Goal: Information Seeking & Learning: Learn about a topic

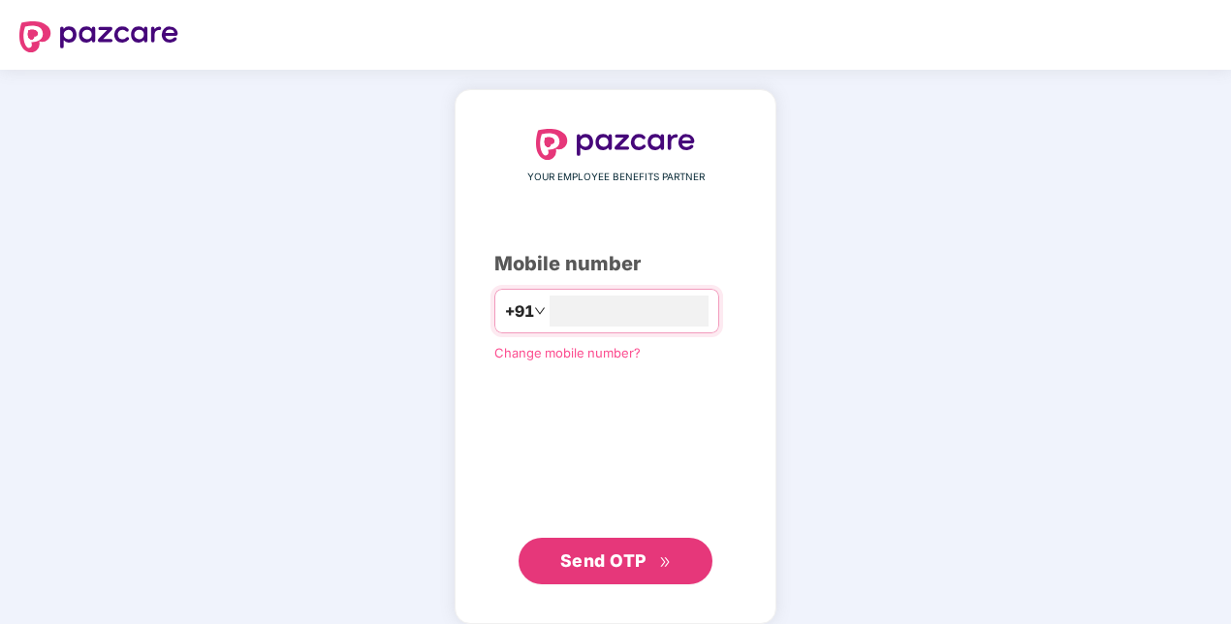
click at [649, 561] on span "Send OTP" at bounding box center [615, 561] width 111 height 27
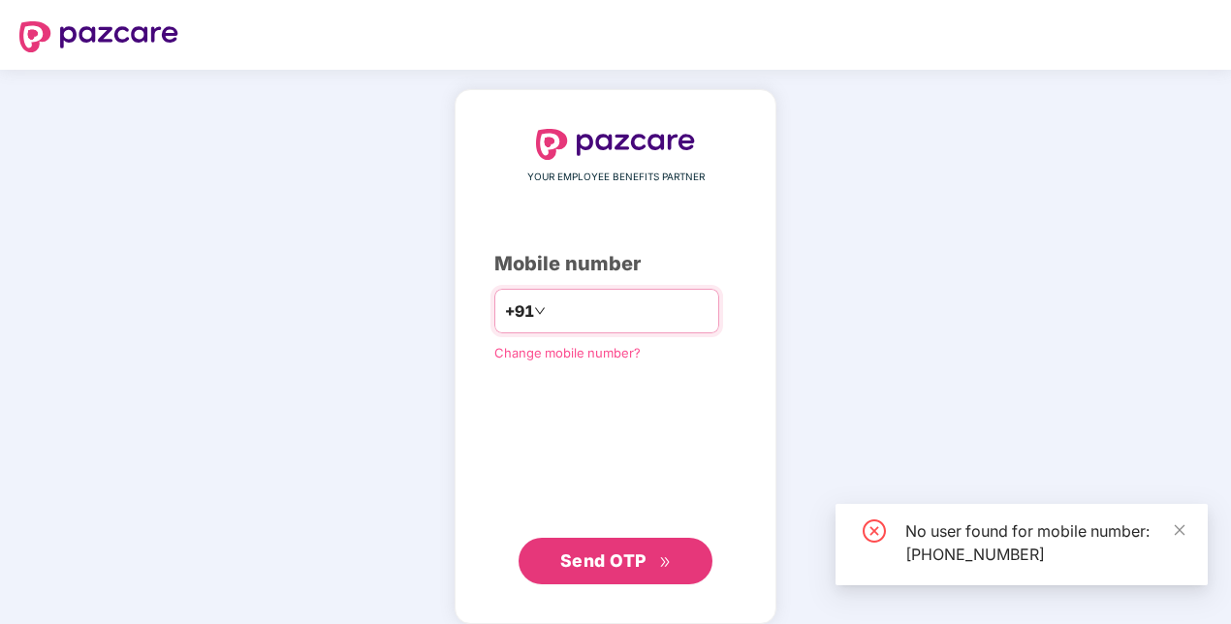
click at [658, 296] on input "**********" at bounding box center [629, 311] width 159 height 31
type input "**********"
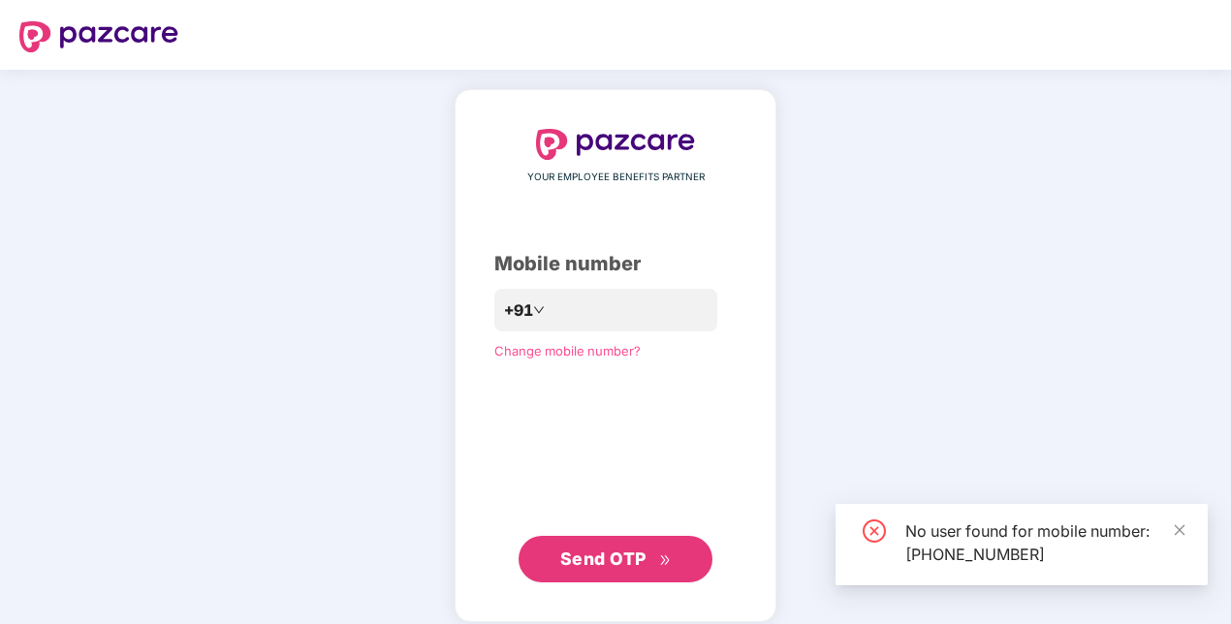
click at [672, 563] on button "Send OTP" at bounding box center [616, 559] width 194 height 47
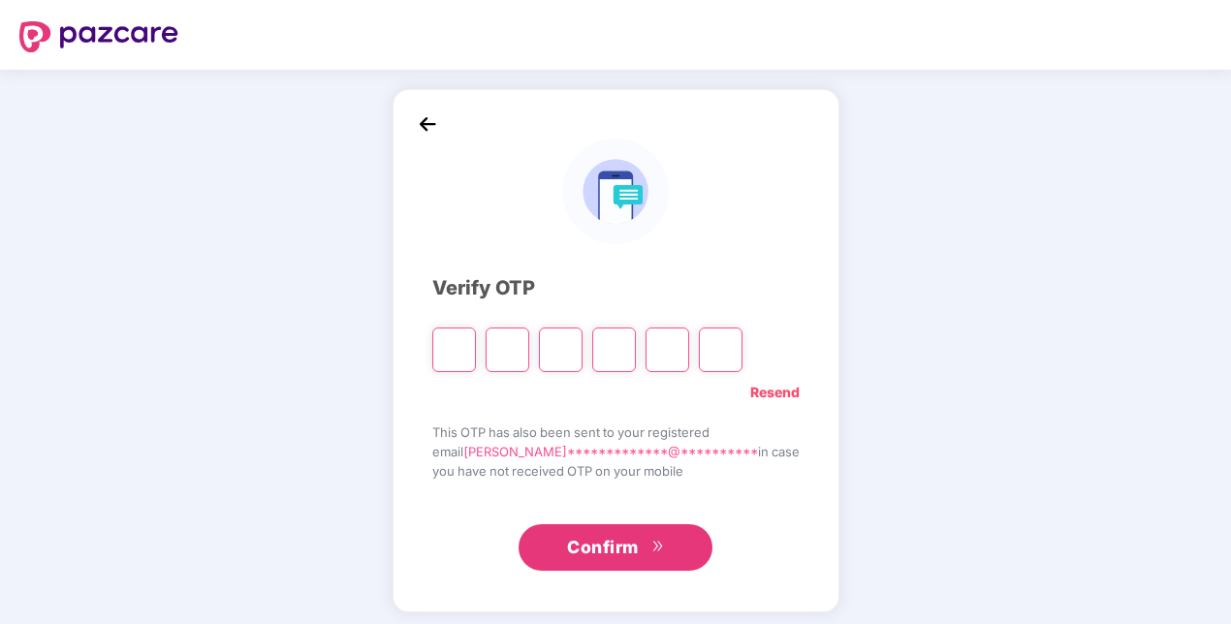
type input "*"
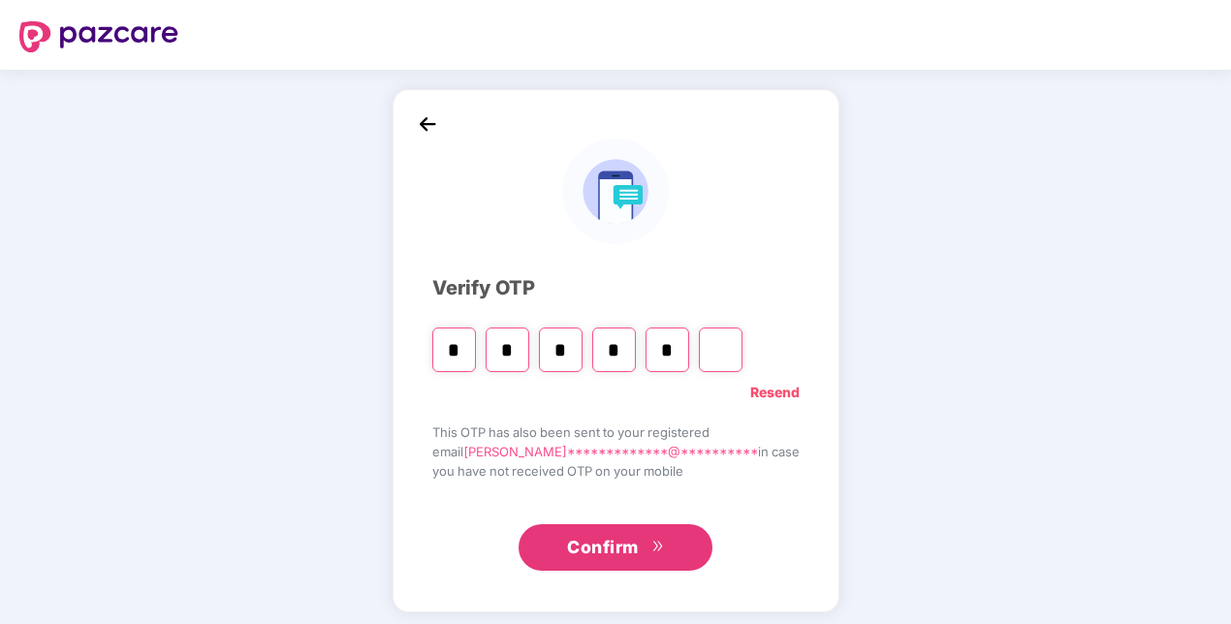
type input "*"
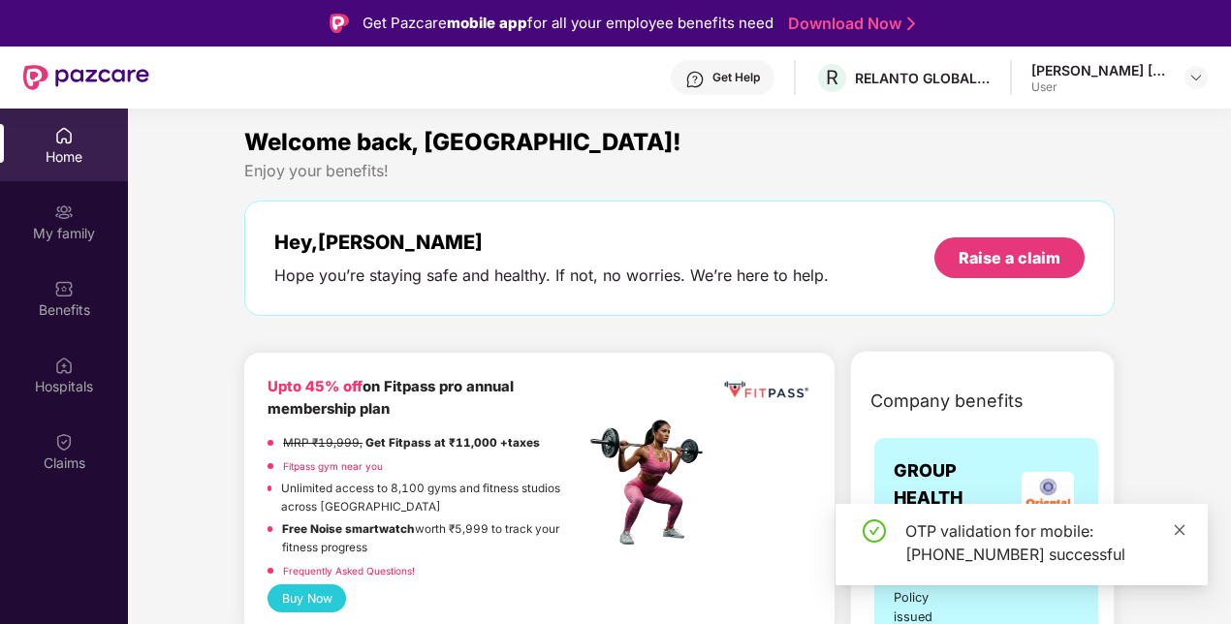
click at [1179, 524] on icon "close" at bounding box center [1180, 531] width 14 height 14
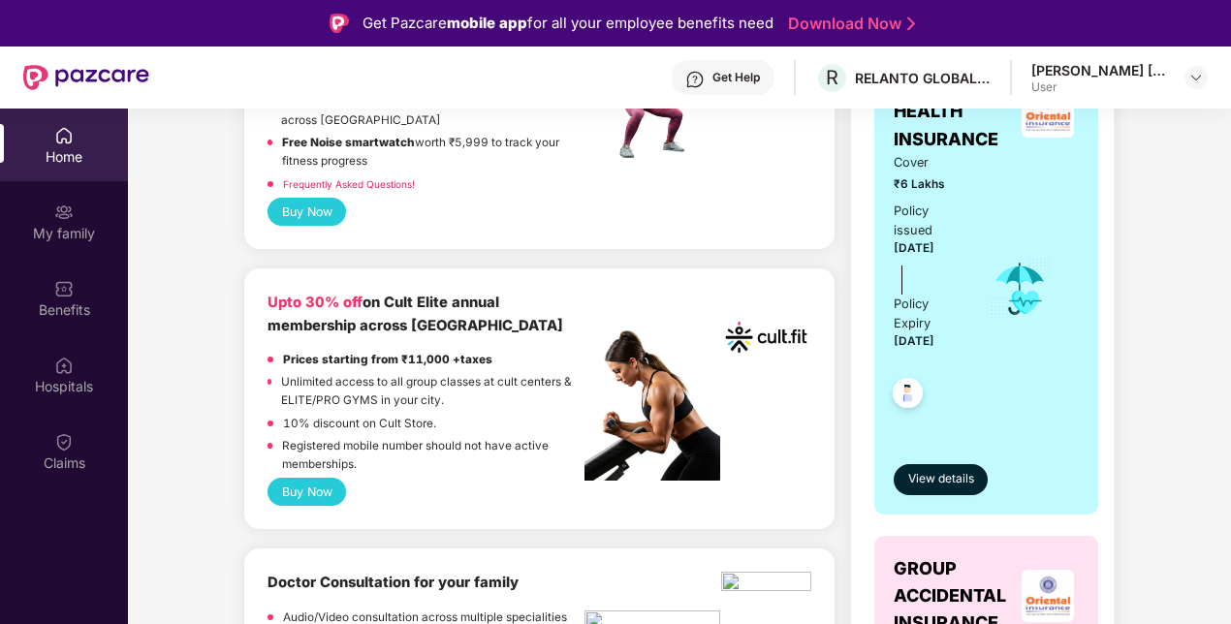
scroll to position [388, 0]
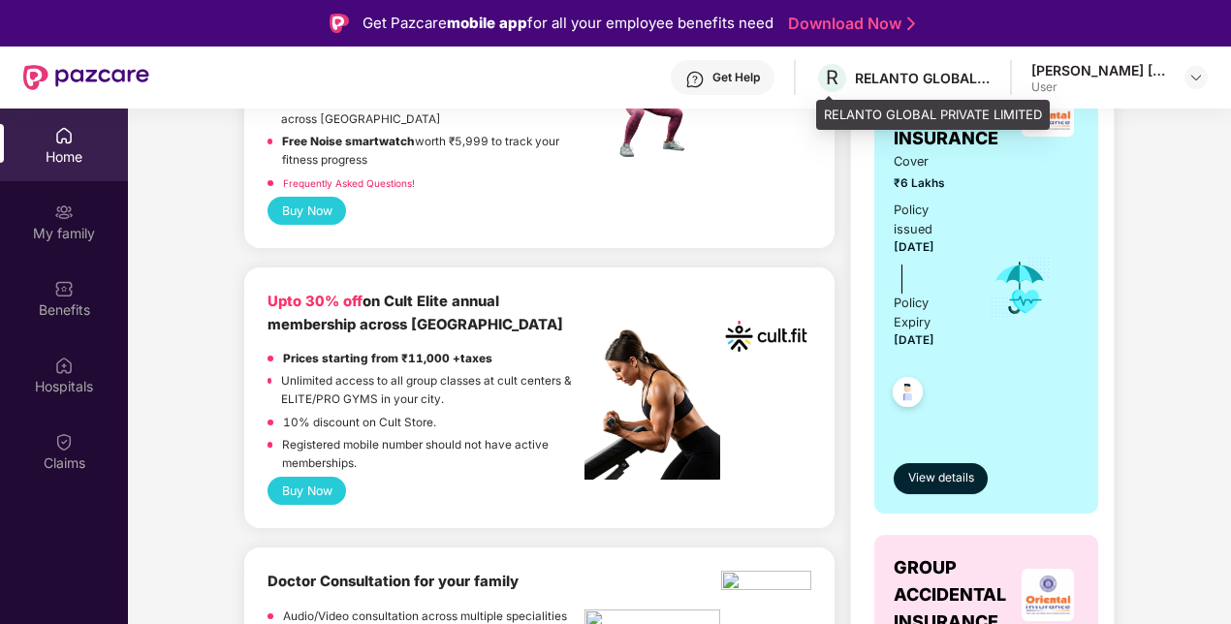
click at [899, 75] on div "RELANTO GLOBAL PRIVATE LIMITED" at bounding box center [923, 78] width 136 height 18
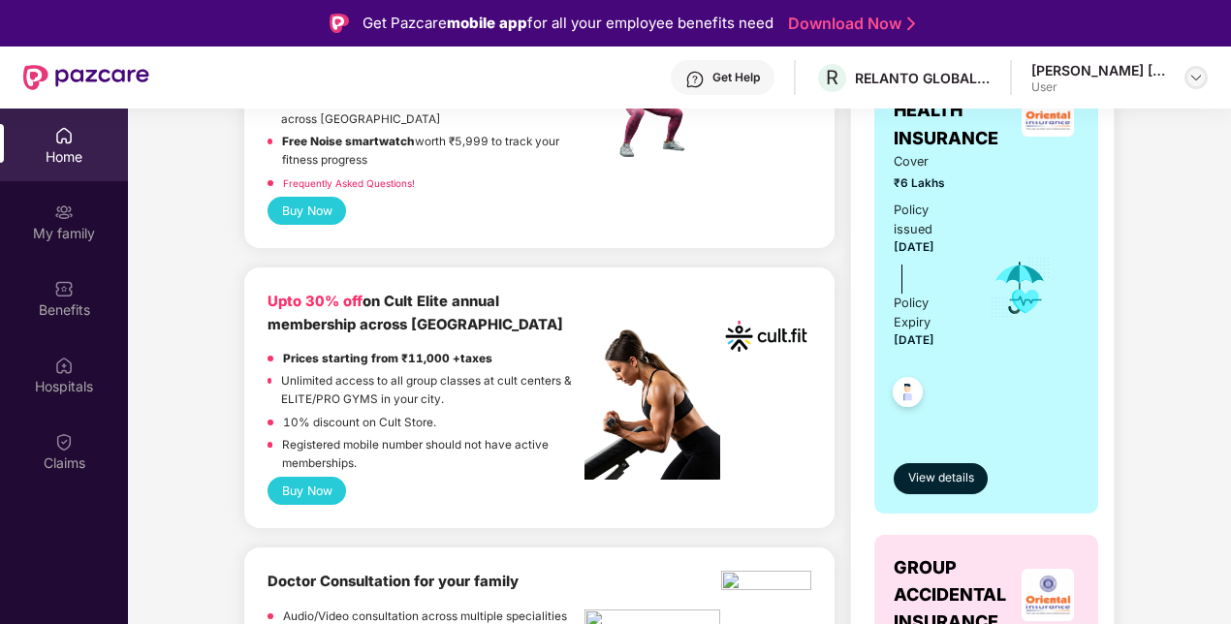
click at [1200, 79] on img at bounding box center [1197, 78] width 16 height 16
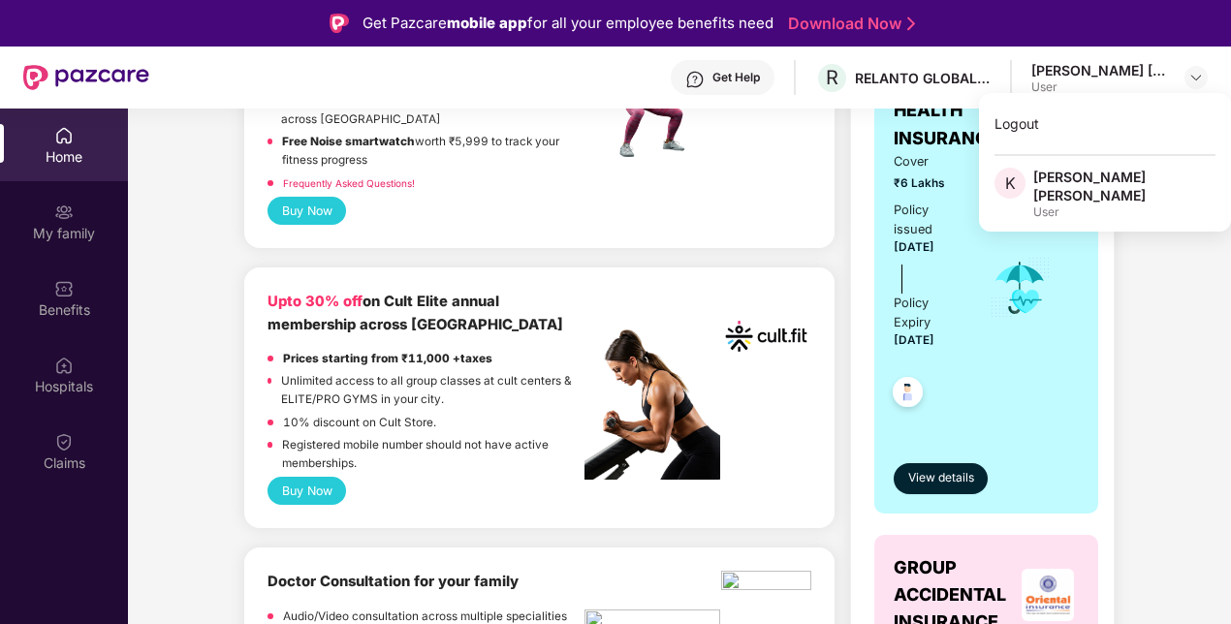
click at [1078, 407] on div "GROUP HEALTH INSURANCE Cover ₹6 Lakhs Policy issued [DATE] Policy Expiry [DATE]…" at bounding box center [987, 281] width 224 height 463
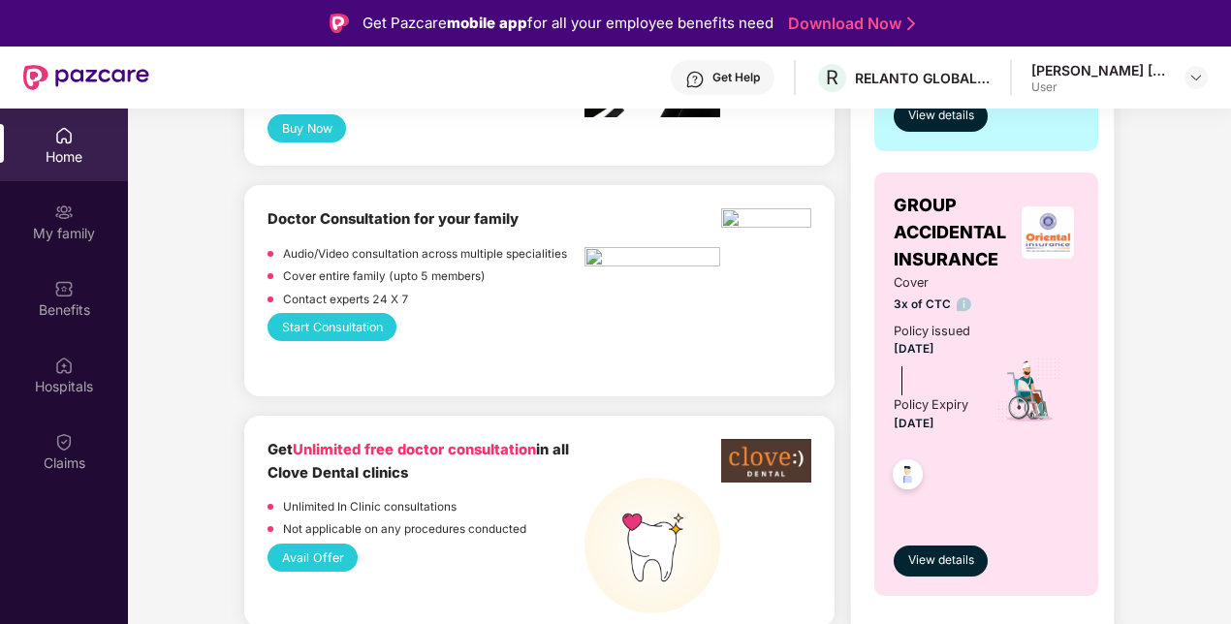
scroll to position [944, 0]
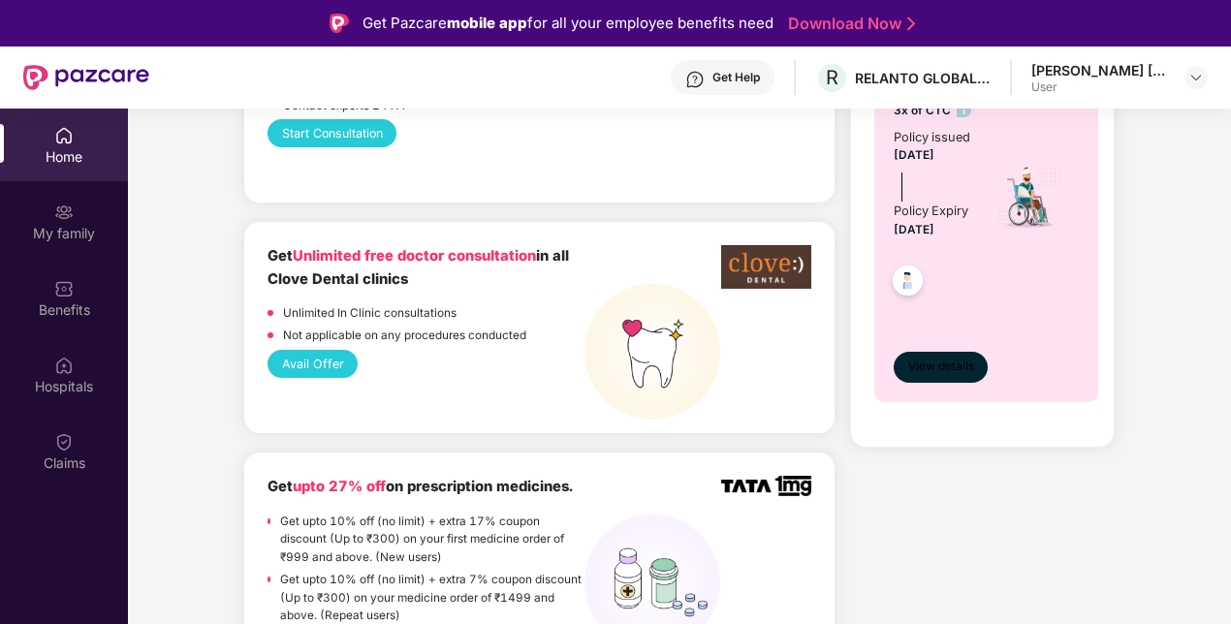
click at [953, 374] on button "View details" at bounding box center [941, 367] width 94 height 31
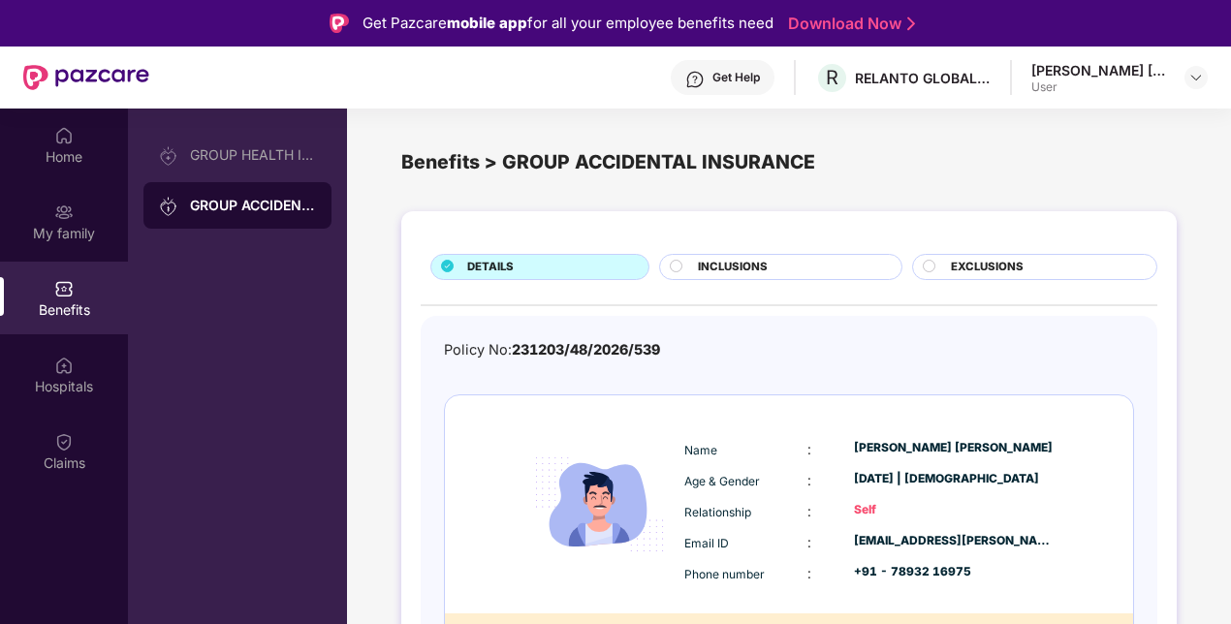
scroll to position [54, 0]
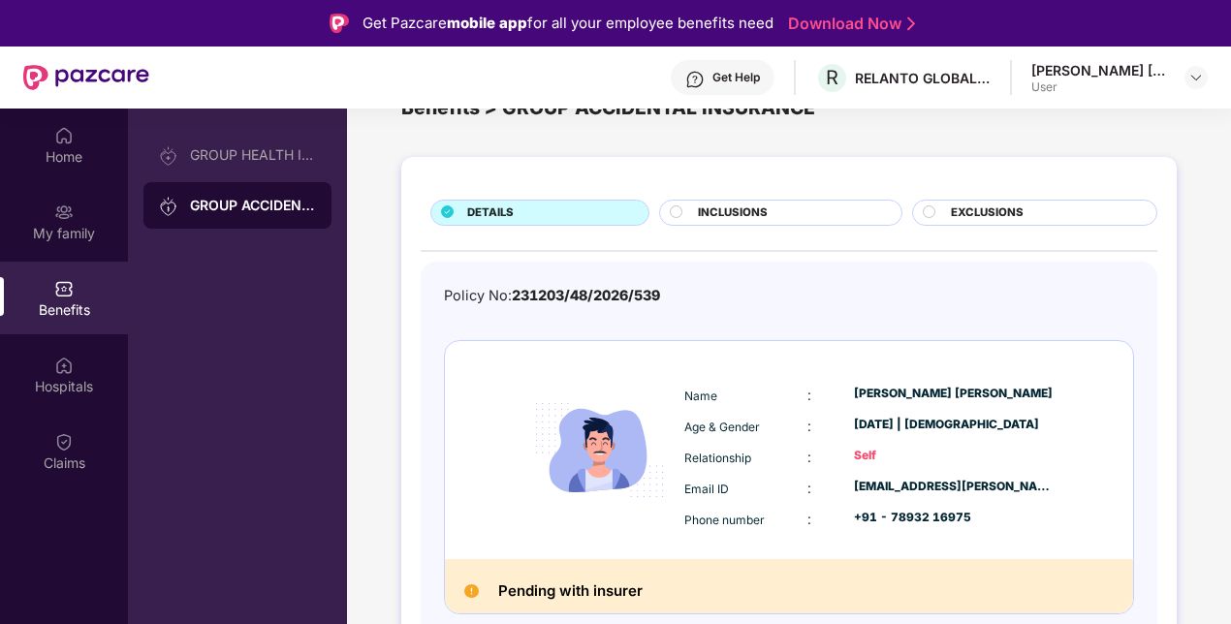
click at [470, 591] on img at bounding box center [471, 592] width 15 height 15
click at [784, 205] on div "INCLUSIONS" at bounding box center [789, 215] width 203 height 20
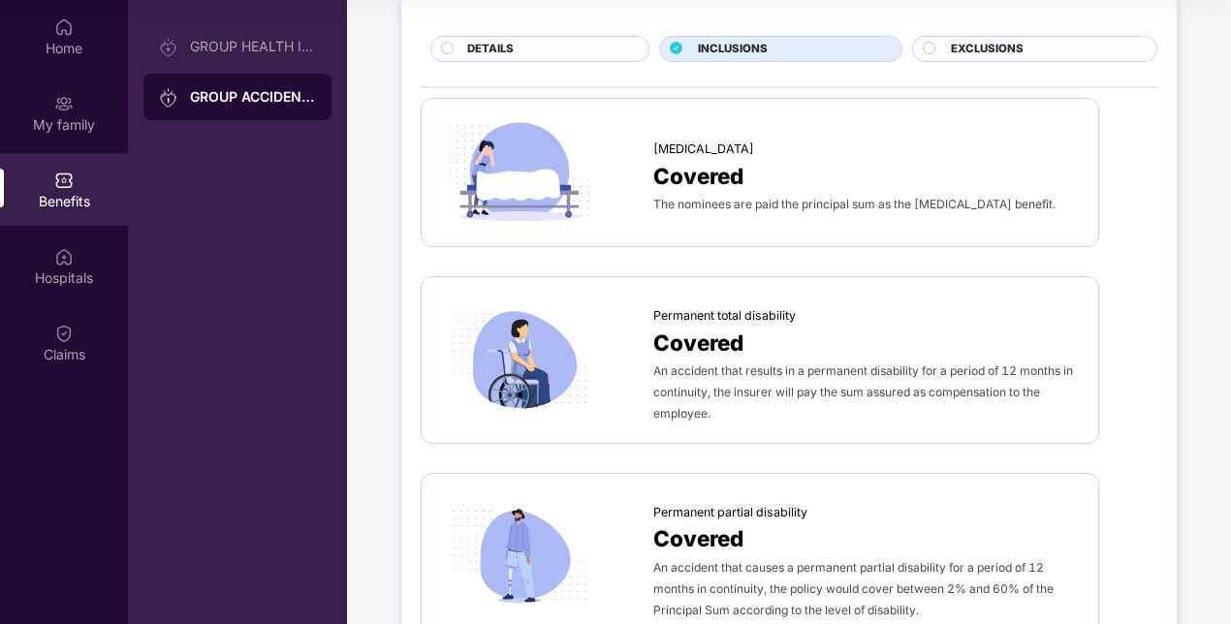
scroll to position [0, 0]
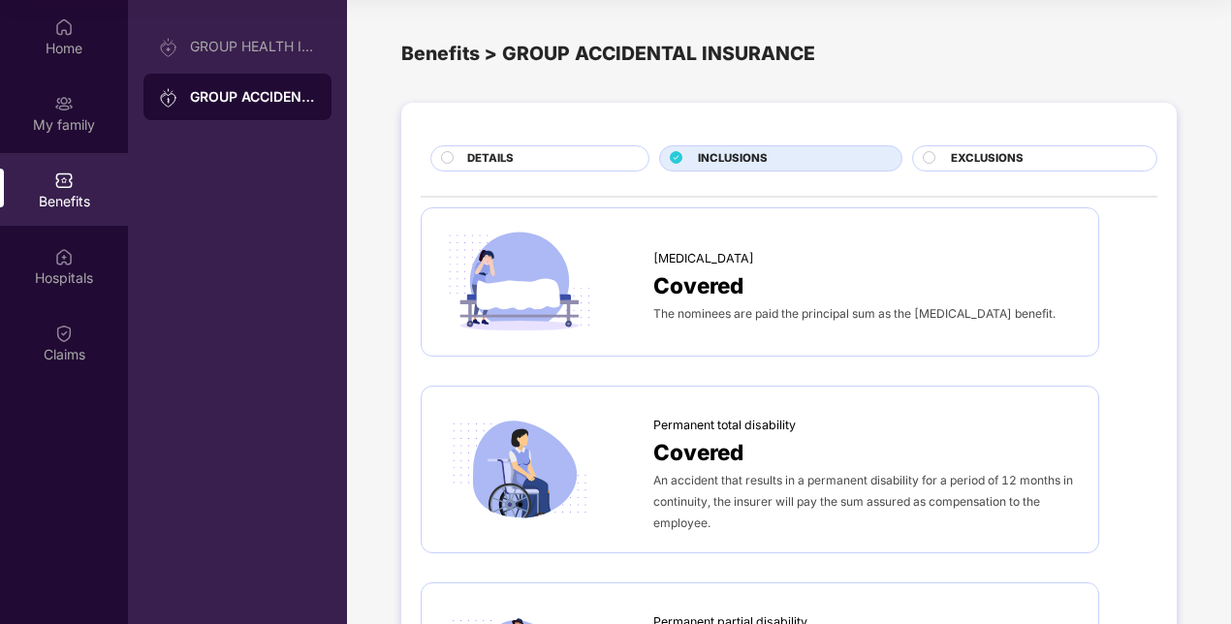
click at [992, 152] on span "EXCLUSIONS" at bounding box center [987, 158] width 73 height 17
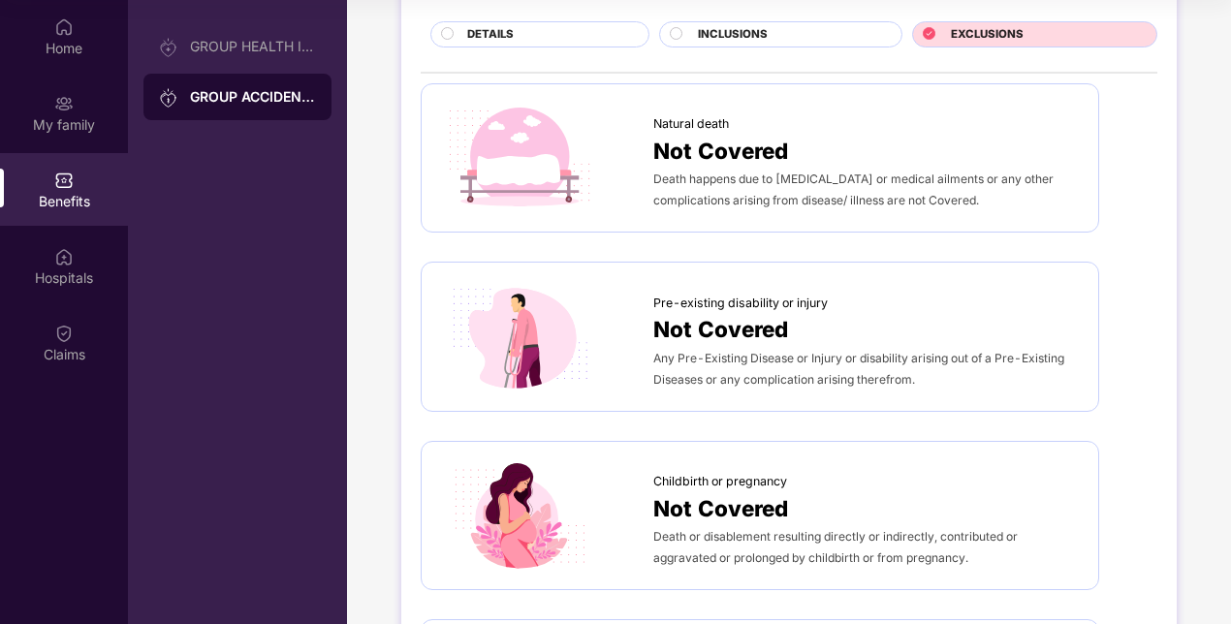
scroll to position [136, 0]
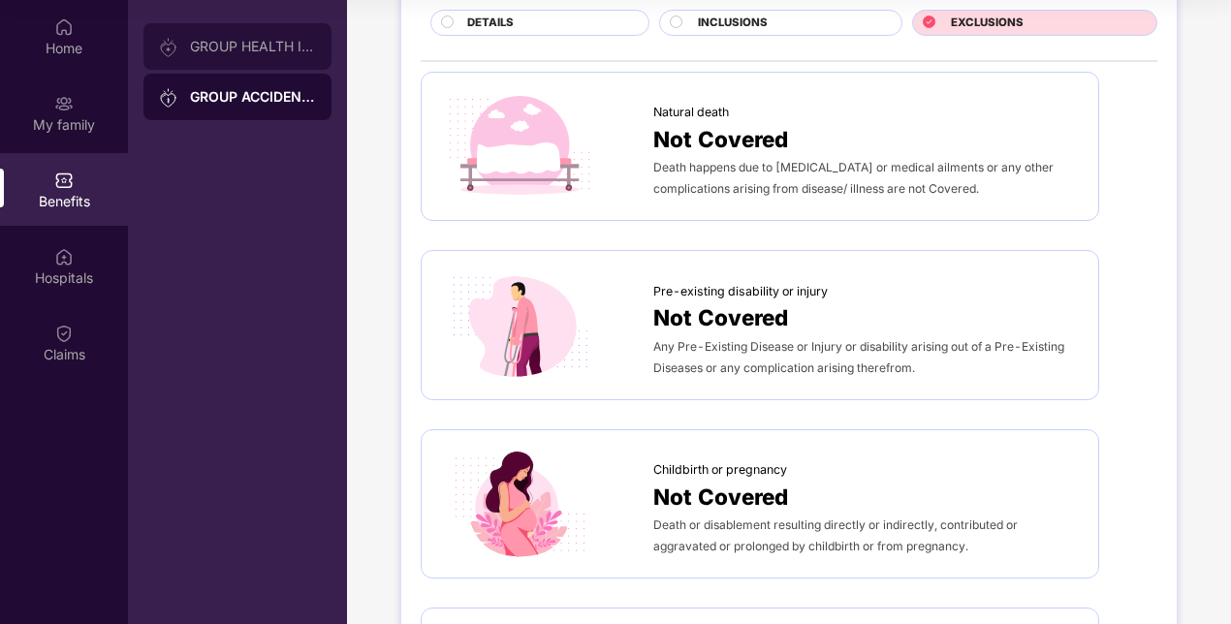
click at [188, 35] on div "GROUP HEALTH INSURANCE" at bounding box center [237, 46] width 188 height 47
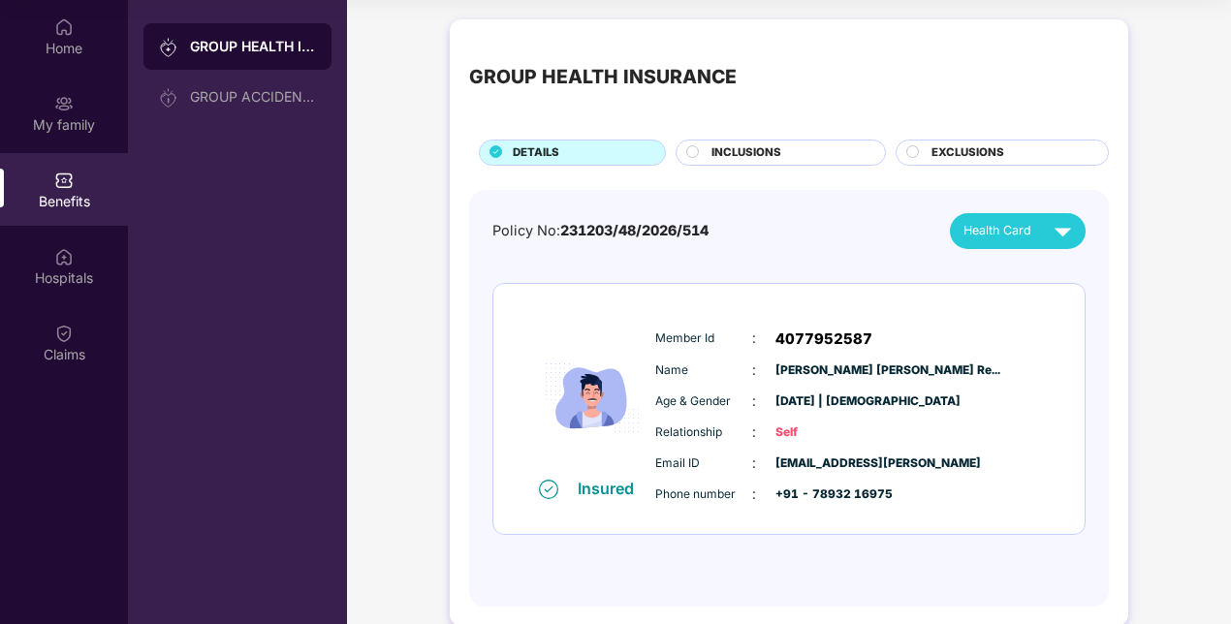
click at [807, 161] on div "INCLUSIONS" at bounding box center [789, 154] width 174 height 20
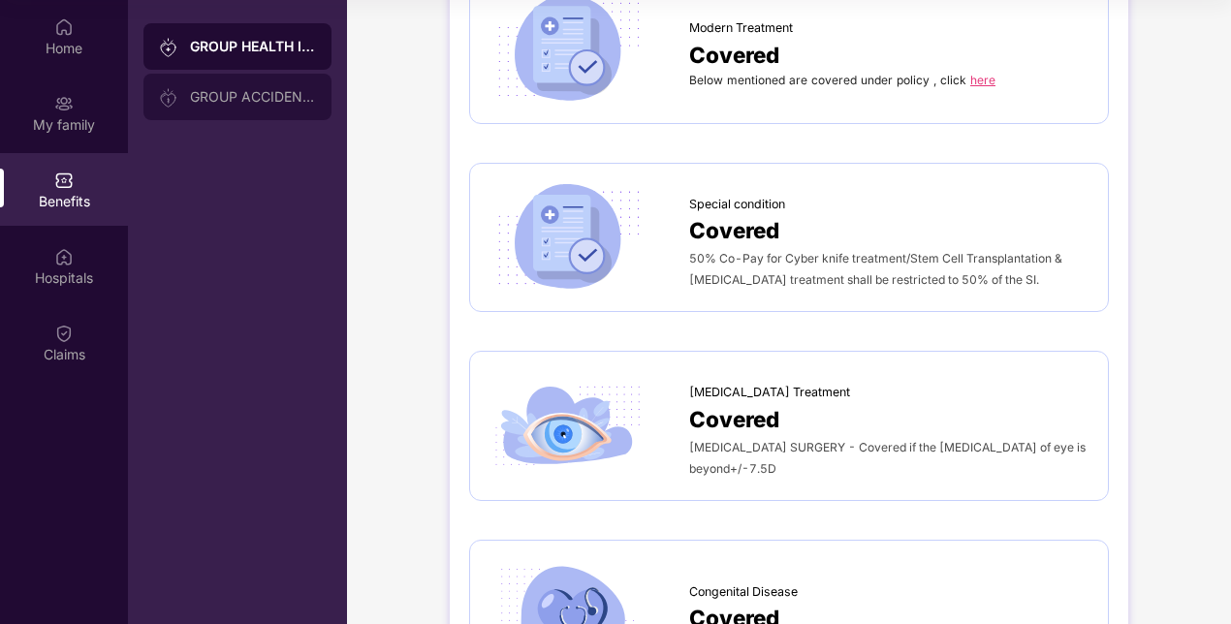
scroll to position [3159, 0]
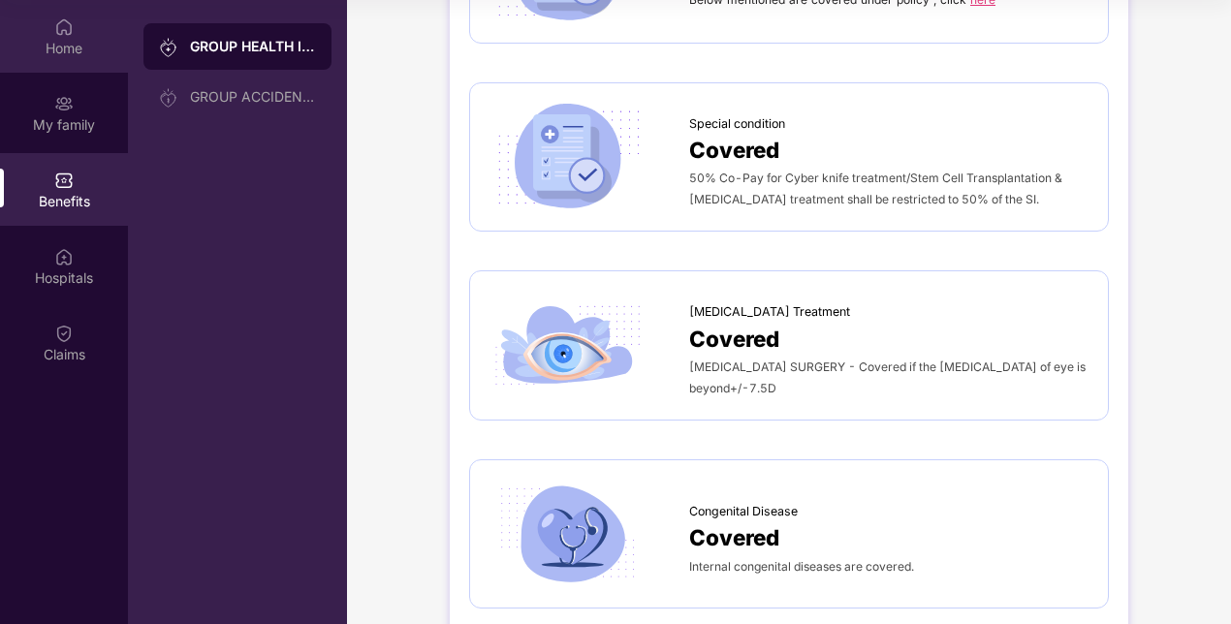
click at [92, 44] on div "Home" at bounding box center [64, 48] width 128 height 19
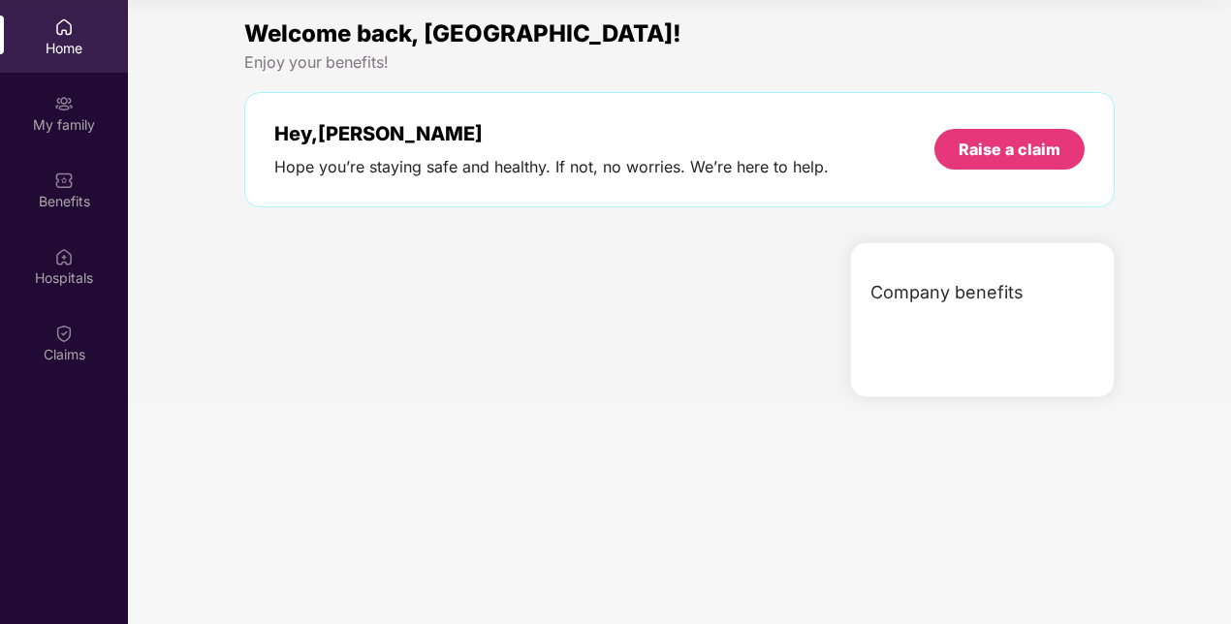
scroll to position [0, 0]
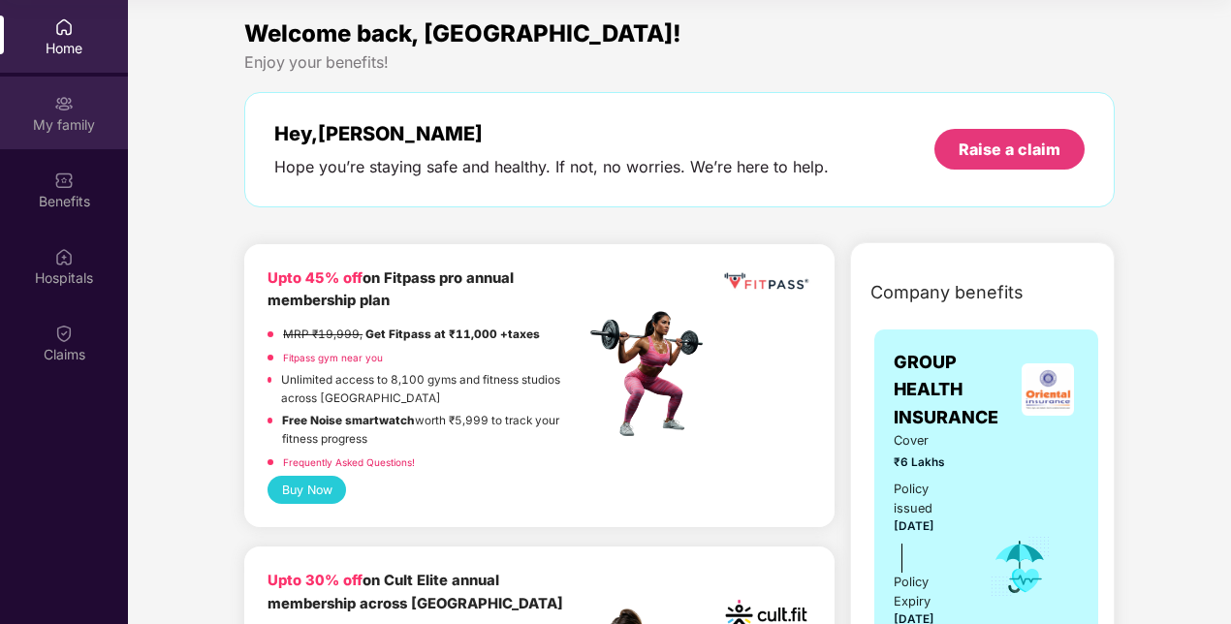
click at [77, 93] on div "My family" at bounding box center [64, 113] width 128 height 73
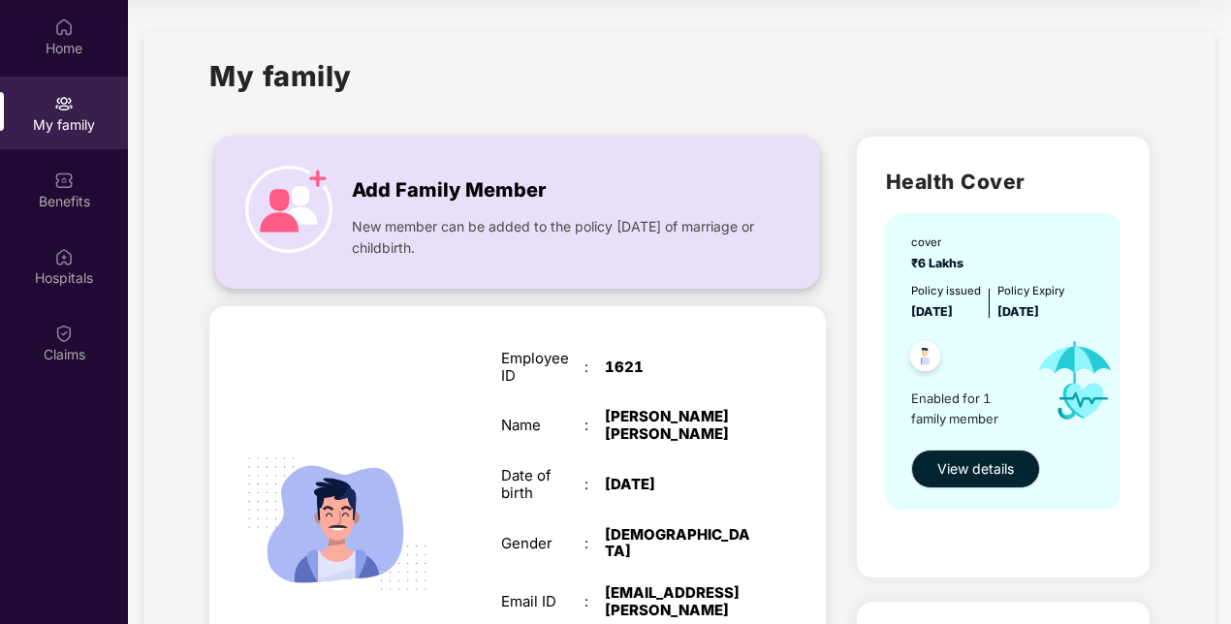
click at [593, 213] on div "New member can be added to the policy [DATE] of marriage or childbirth." at bounding box center [556, 233] width 408 height 52
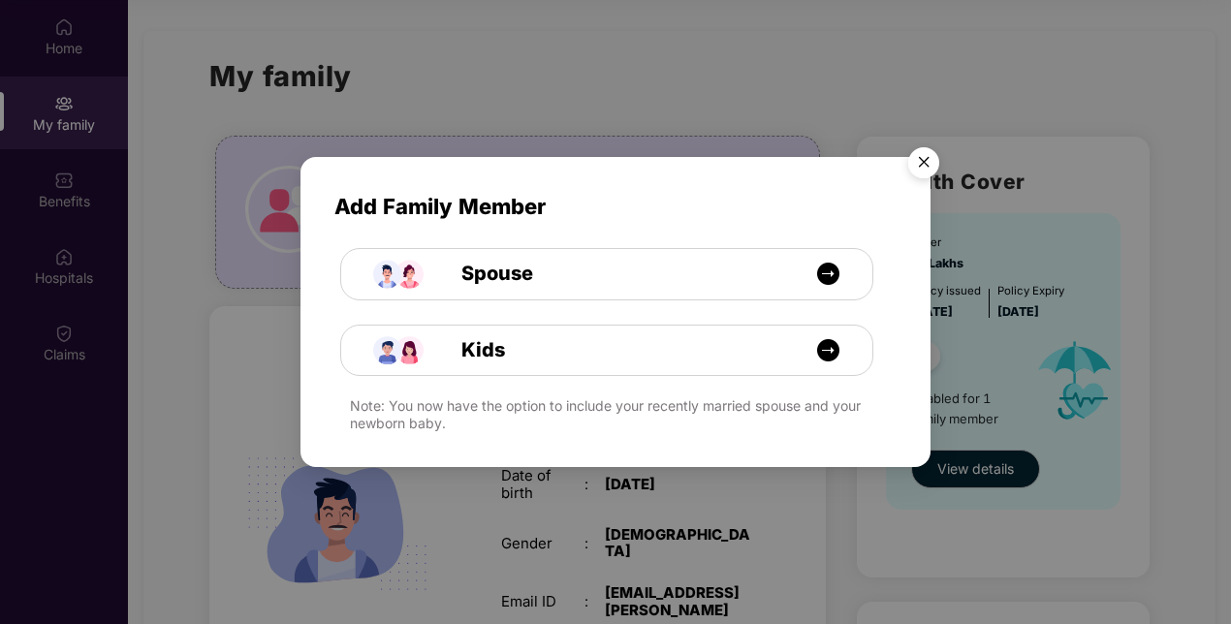
click at [924, 159] on img "Close" at bounding box center [924, 166] width 54 height 54
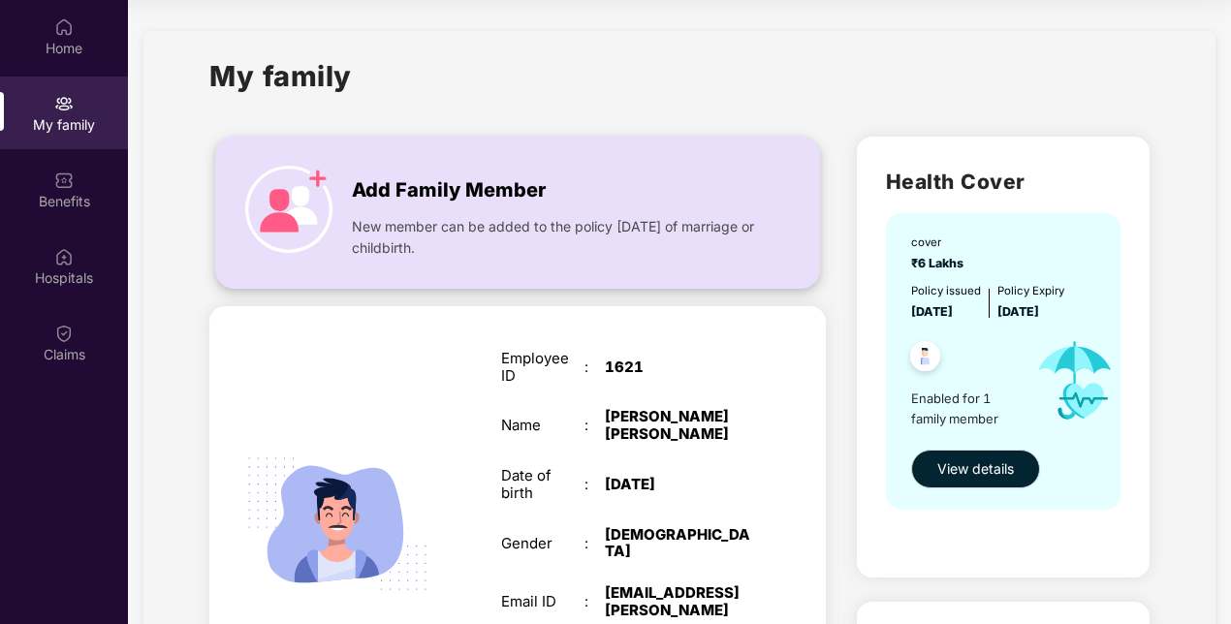
click at [329, 163] on div "Add Family Member New member can be added to the policy [DATE] of marriage or c…" at bounding box center [517, 211] width 603 height 111
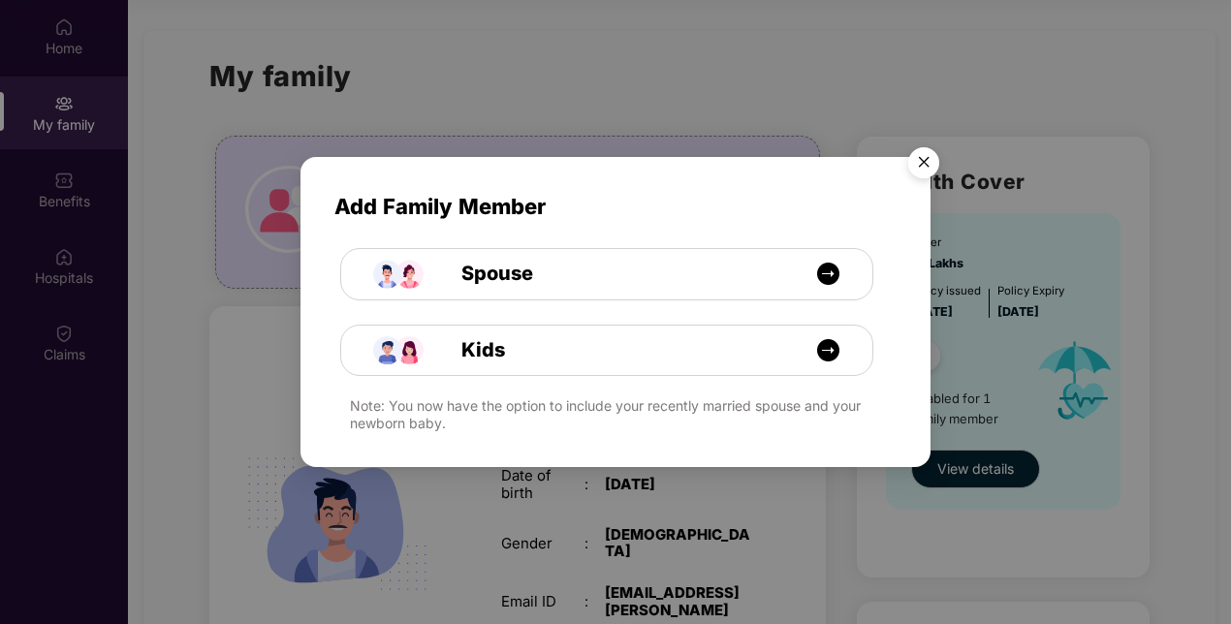
click at [929, 167] on img "Close" at bounding box center [924, 166] width 54 height 54
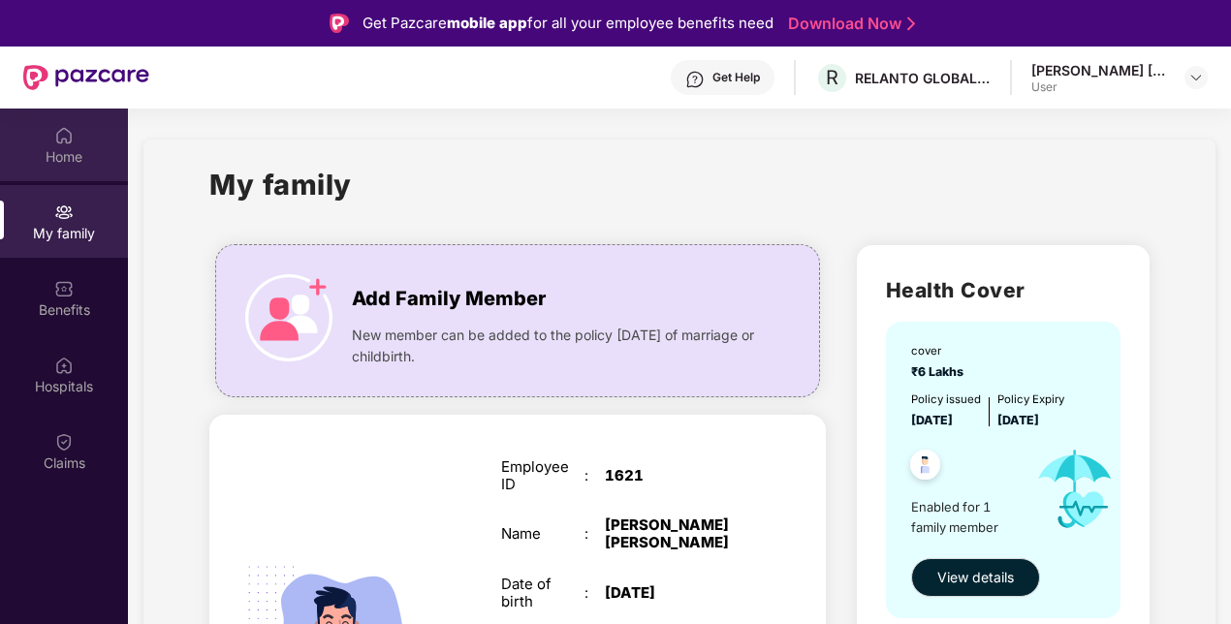
click at [60, 138] on img at bounding box center [63, 135] width 19 height 19
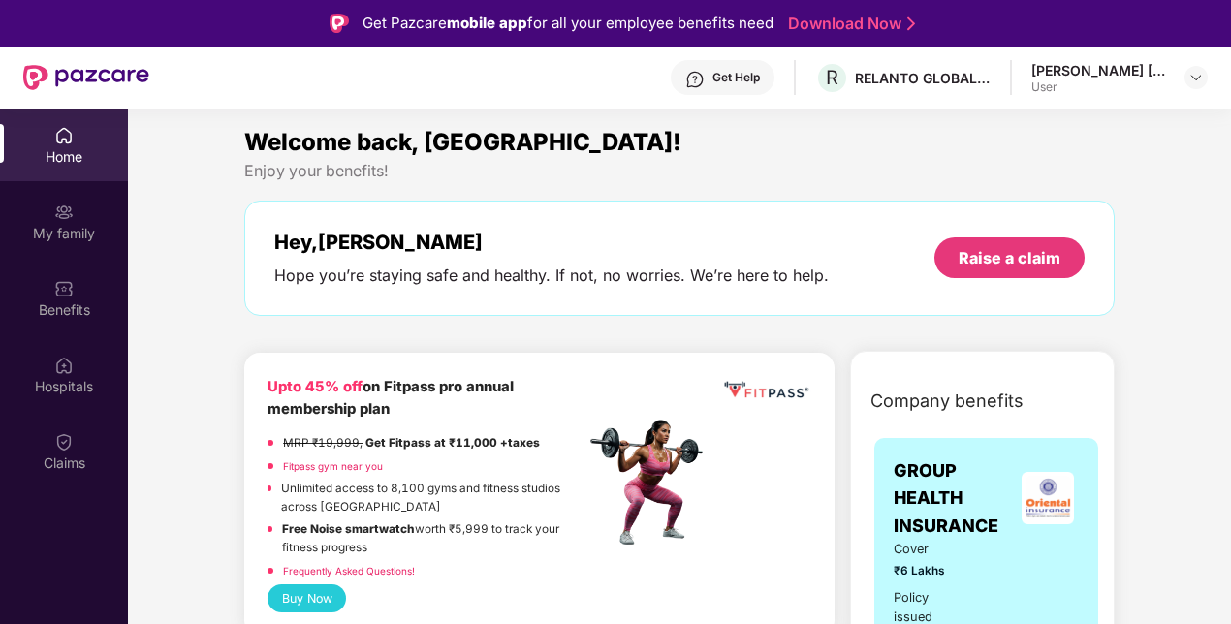
click at [52, 163] on div "Home" at bounding box center [64, 156] width 128 height 19
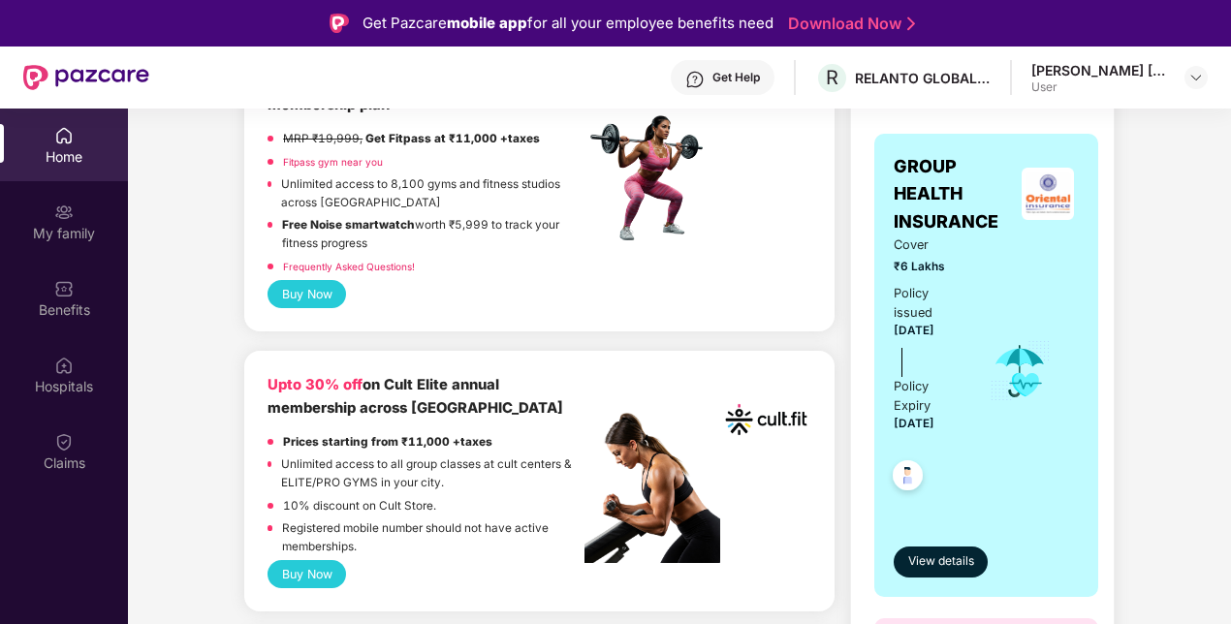
scroll to position [305, 0]
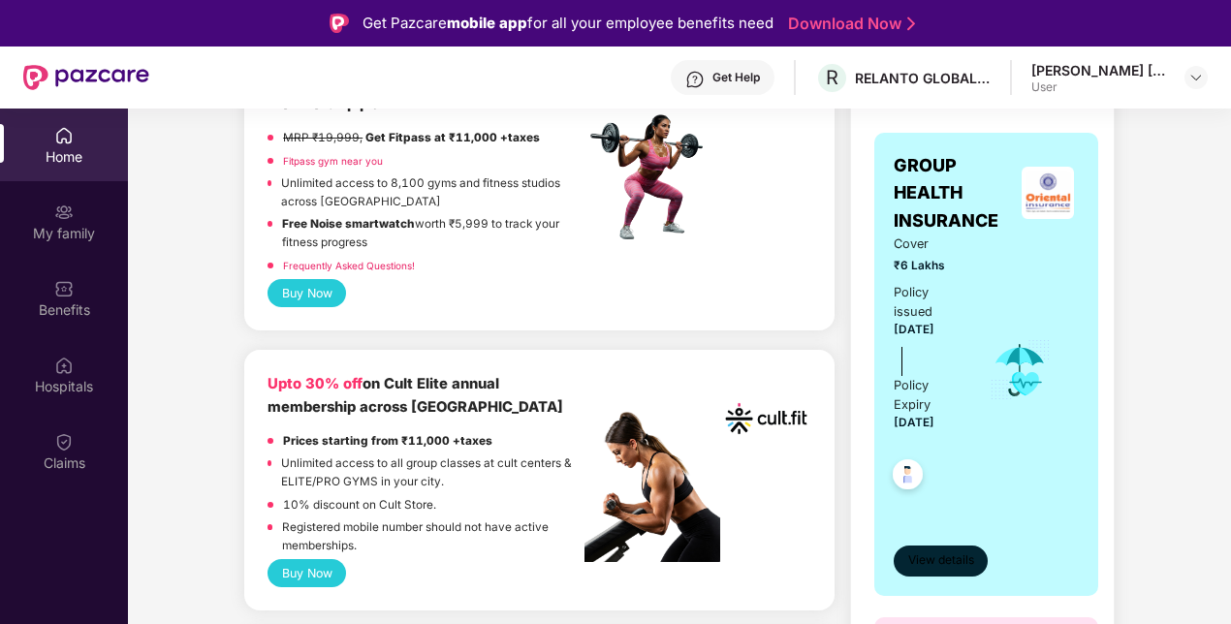
click at [956, 549] on button "View details" at bounding box center [941, 561] width 94 height 31
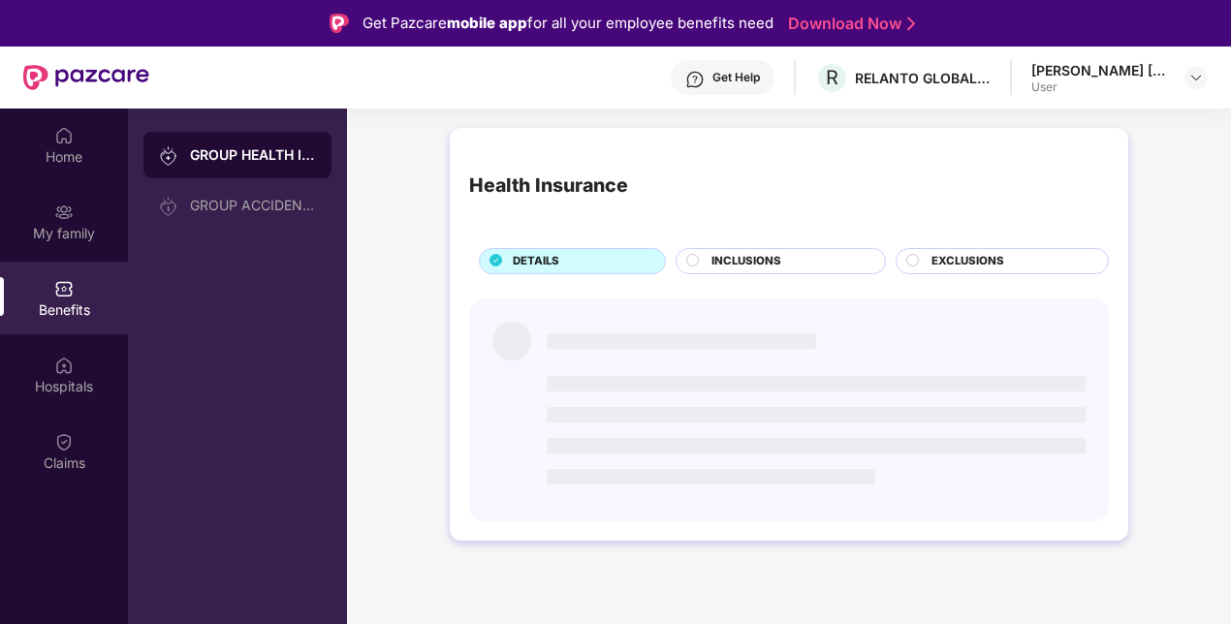
scroll to position [0, 0]
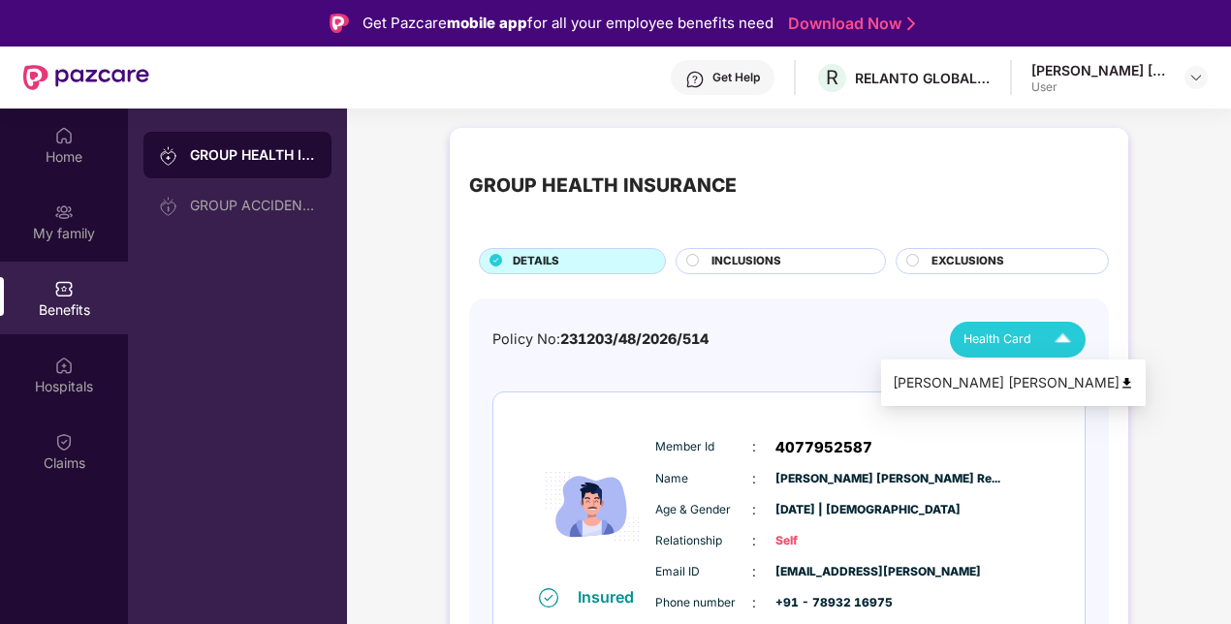
click at [1055, 335] on img at bounding box center [1063, 340] width 34 height 34
click at [1127, 380] on img at bounding box center [1127, 383] width 15 height 15
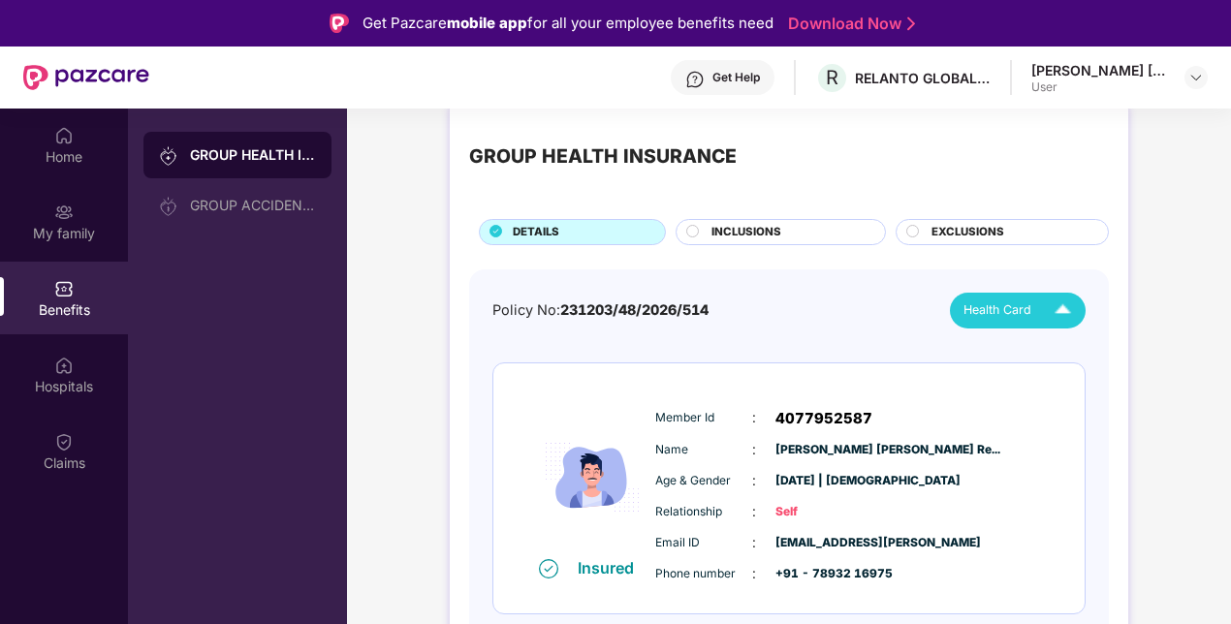
scroll to position [109, 0]
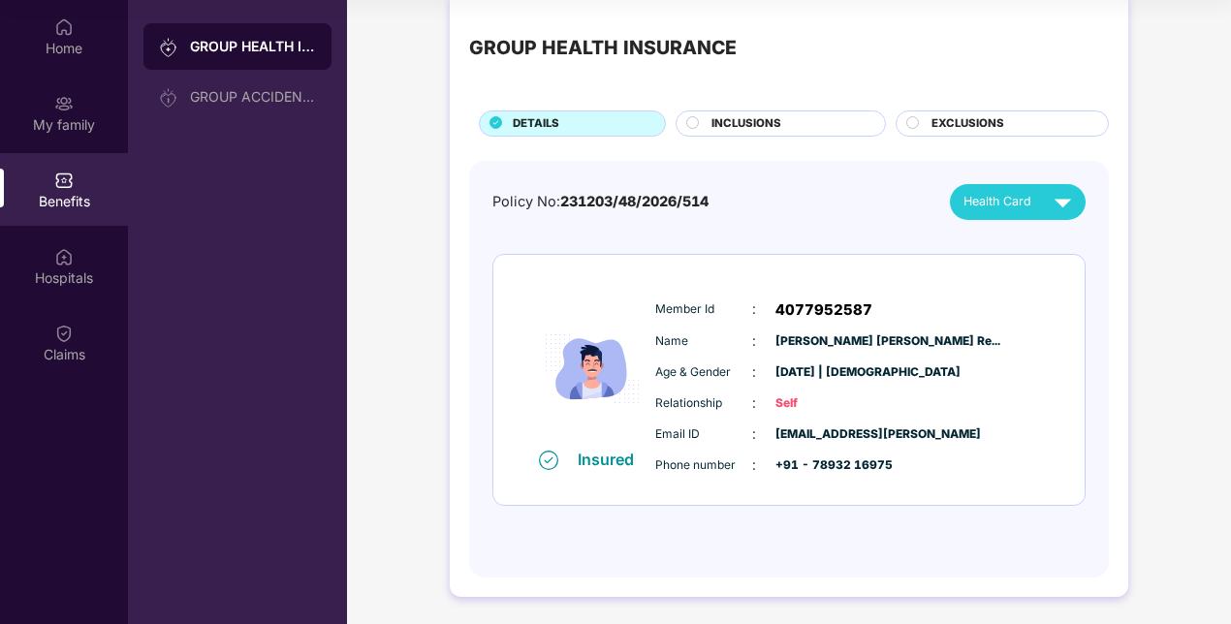
click at [816, 119] on div "INCLUSIONS" at bounding box center [789, 125] width 174 height 20
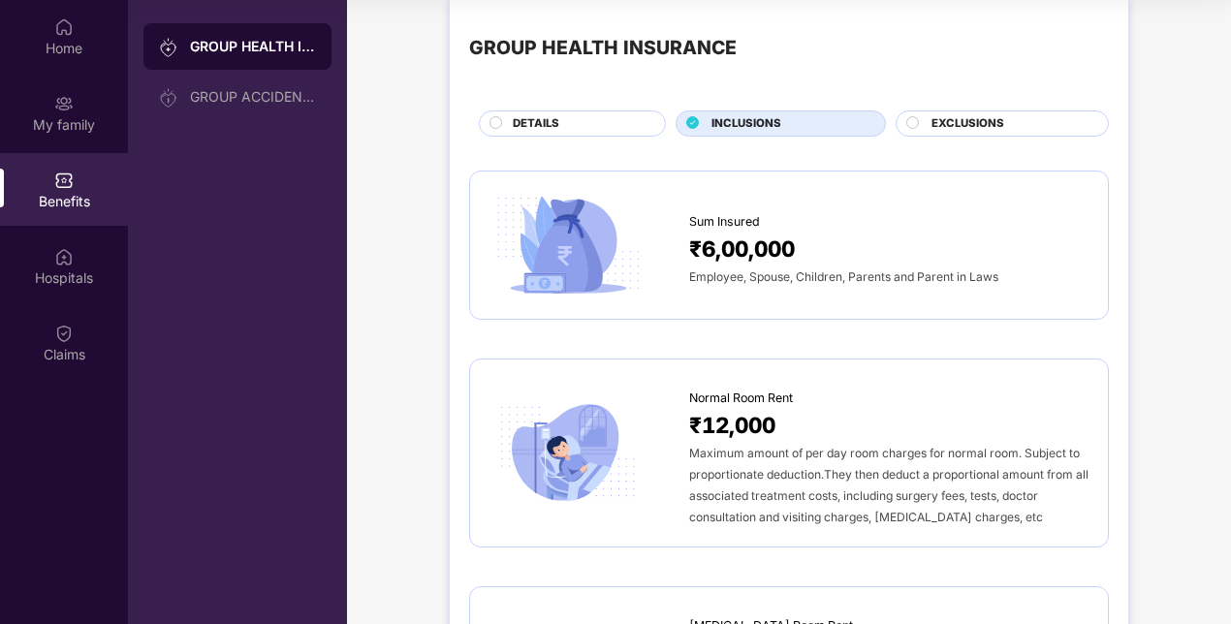
click at [983, 111] on div "EXCLUSIONS" at bounding box center [1002, 124] width 213 height 26
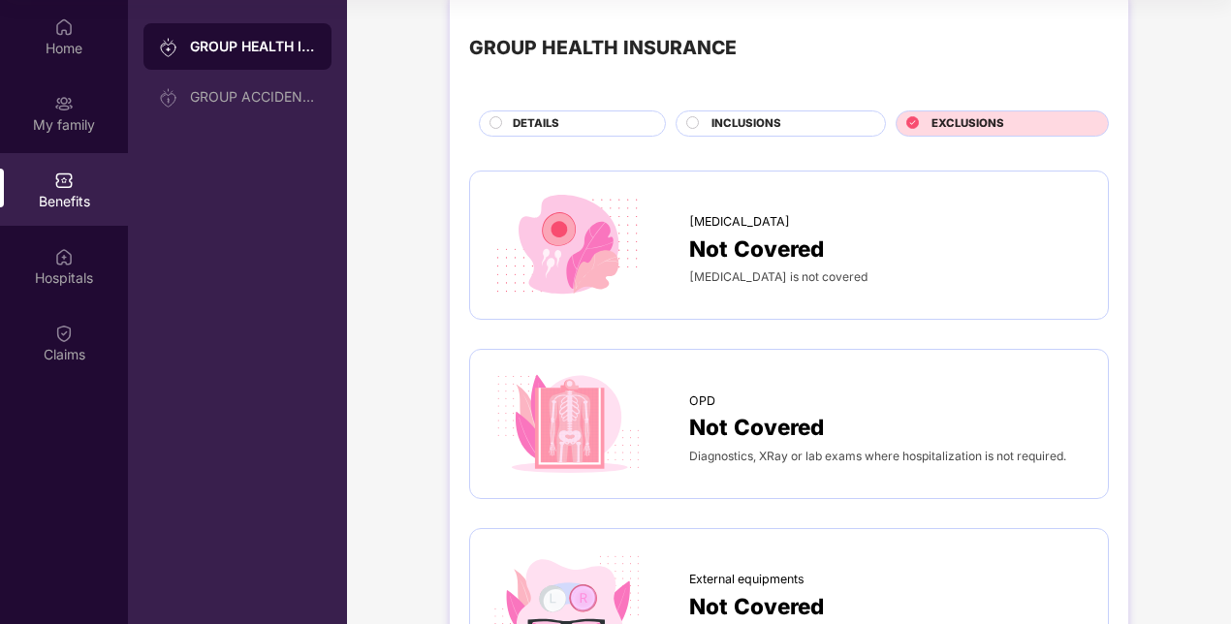
click at [811, 111] on div "INCLUSIONS" at bounding box center [781, 124] width 210 height 26
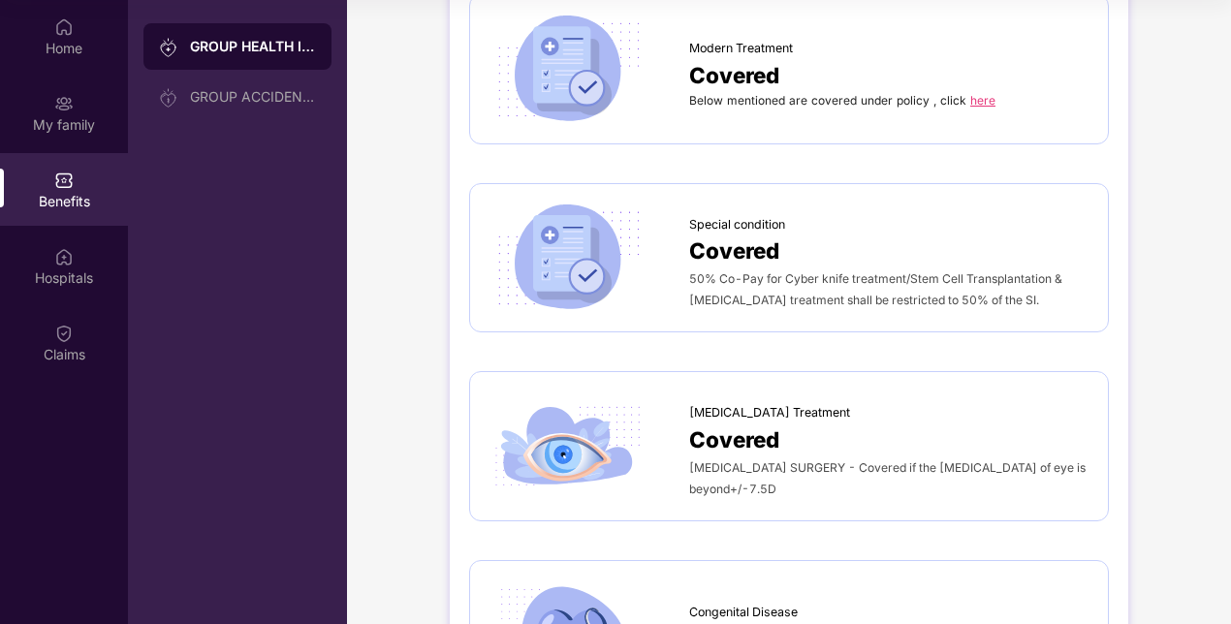
scroll to position [3209, 0]
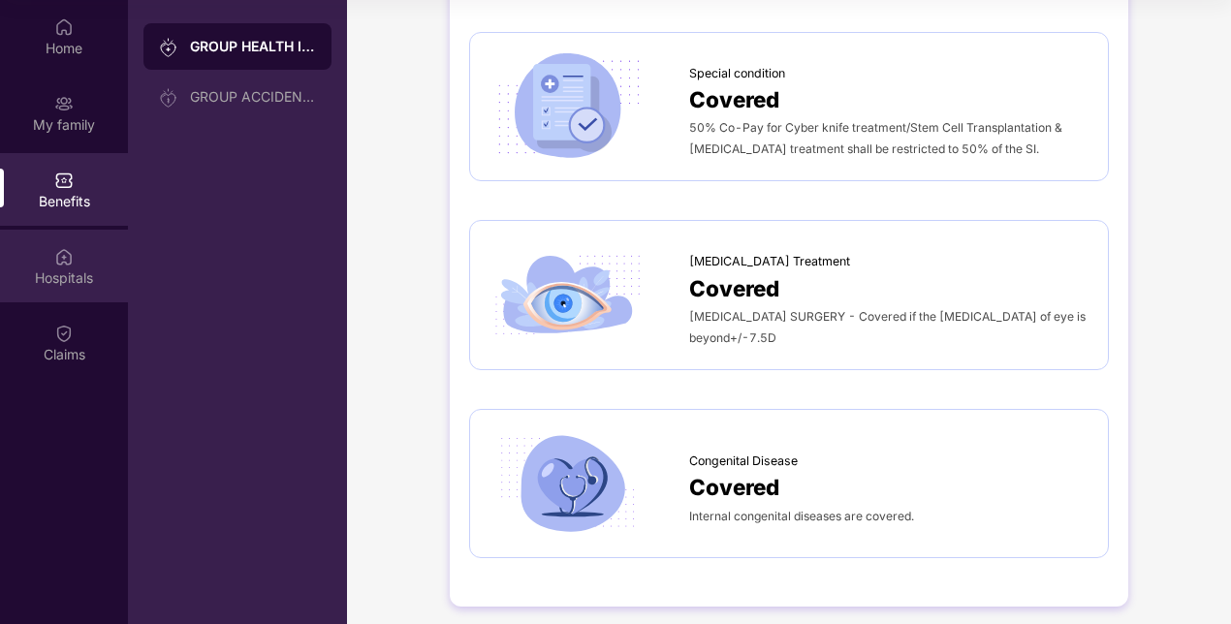
click at [53, 302] on div "Hospitals" at bounding box center [64, 266] width 128 height 73
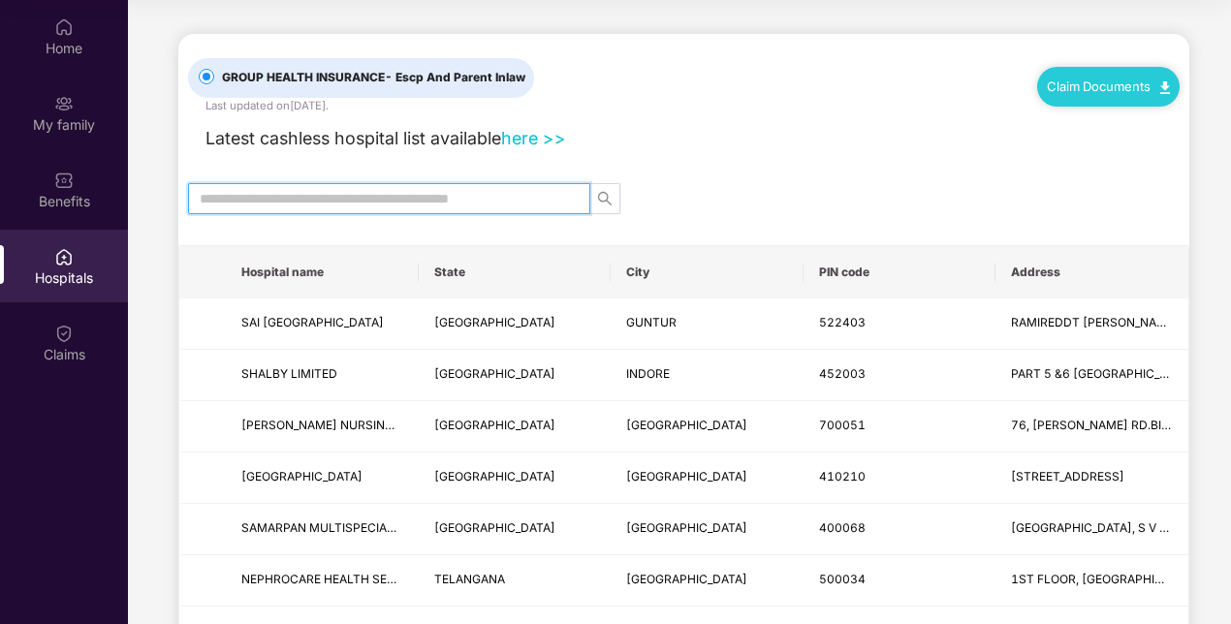
click at [387, 199] on input "text" at bounding box center [382, 198] width 364 height 21
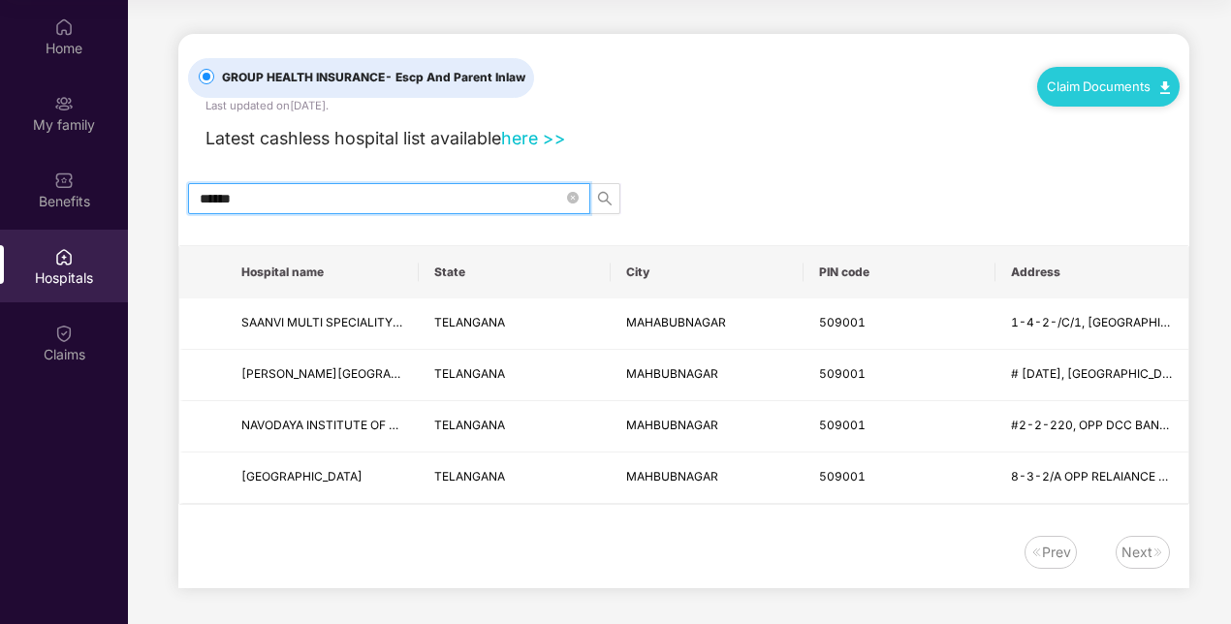
type input "******"
click at [364, 78] on span "GROUP HEALTH INSURANCE - Escp And Parent Inlaw" at bounding box center [373, 78] width 319 height 18
click at [1115, 90] on link "Claim Documents" at bounding box center [1108, 87] width 123 height 16
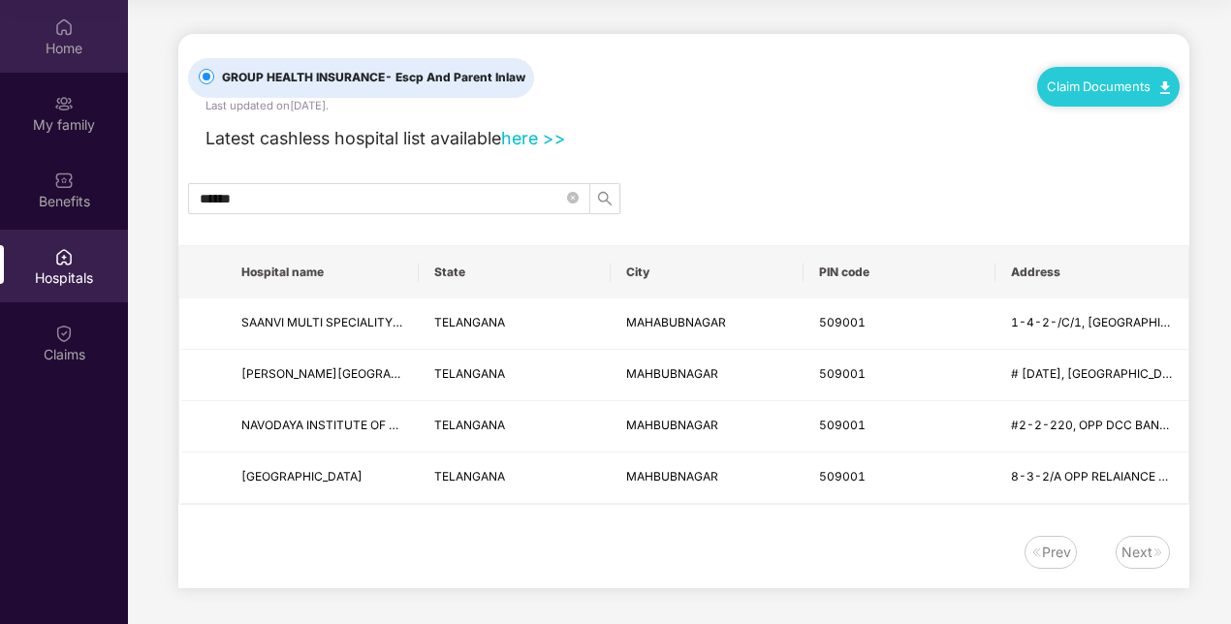
click at [72, 35] on img at bounding box center [63, 26] width 19 height 19
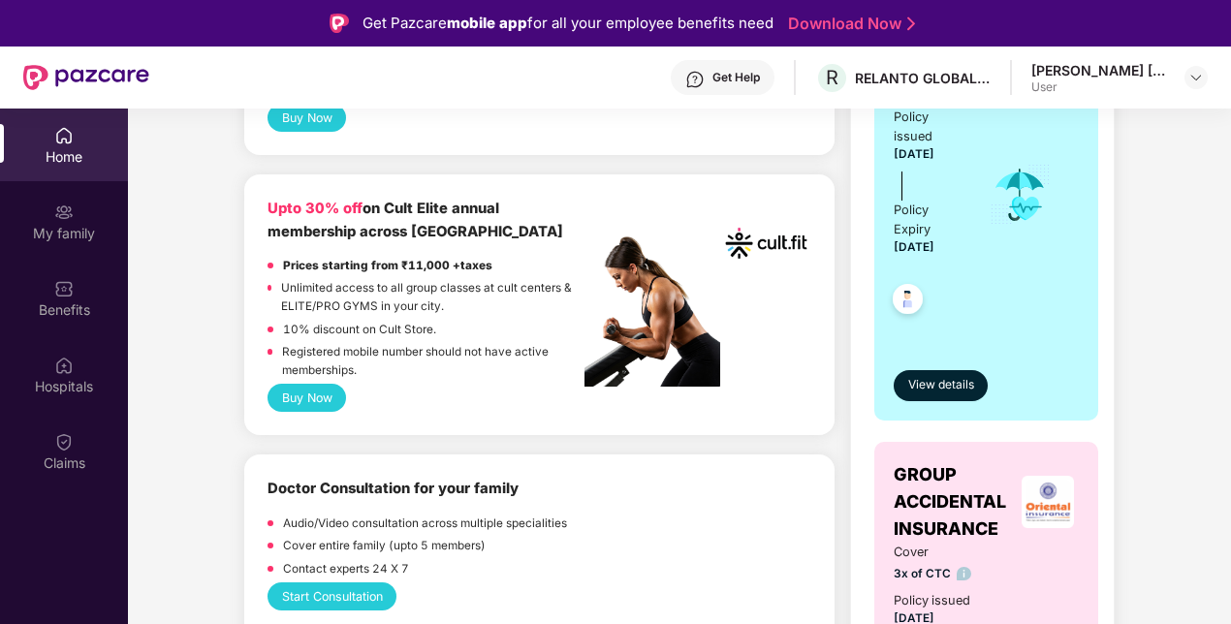
scroll to position [483, 0]
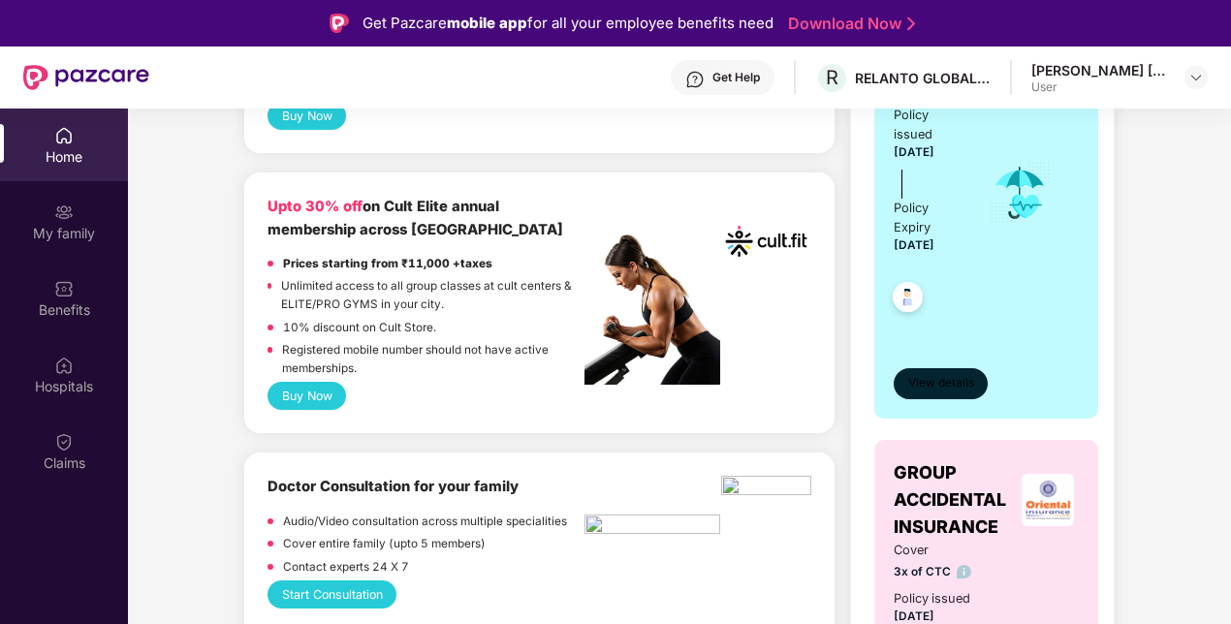
click at [950, 384] on span "View details" at bounding box center [941, 383] width 66 height 18
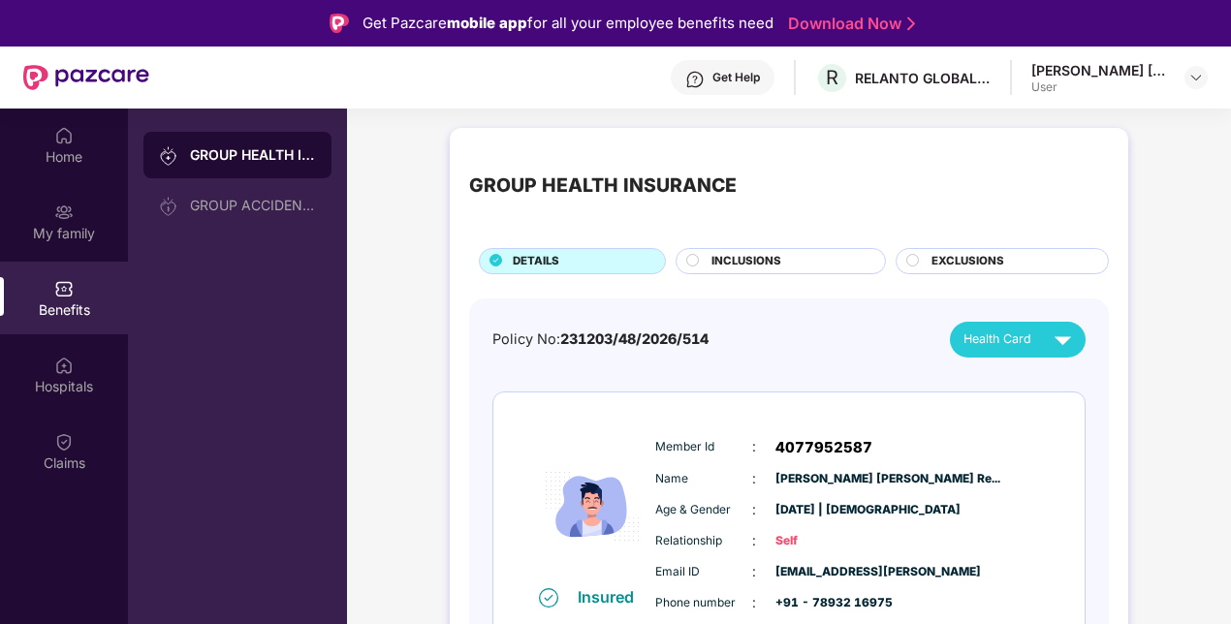
scroll to position [1, 0]
click at [812, 261] on div "INCLUSIONS" at bounding box center [789, 262] width 174 height 20
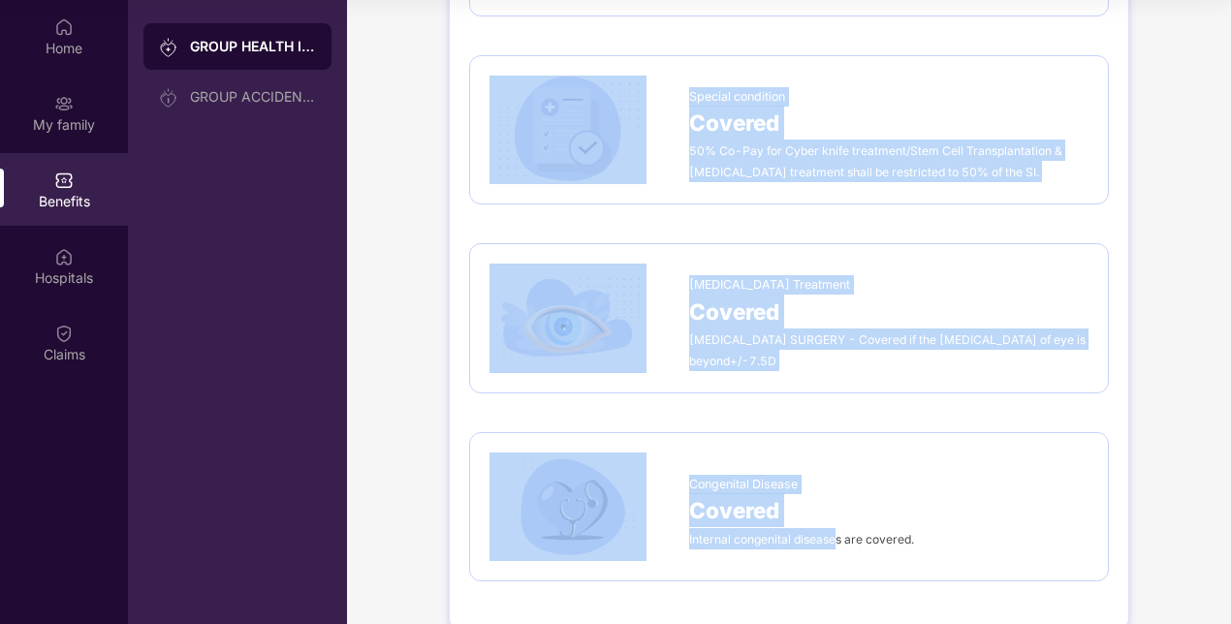
scroll to position [3209, 0]
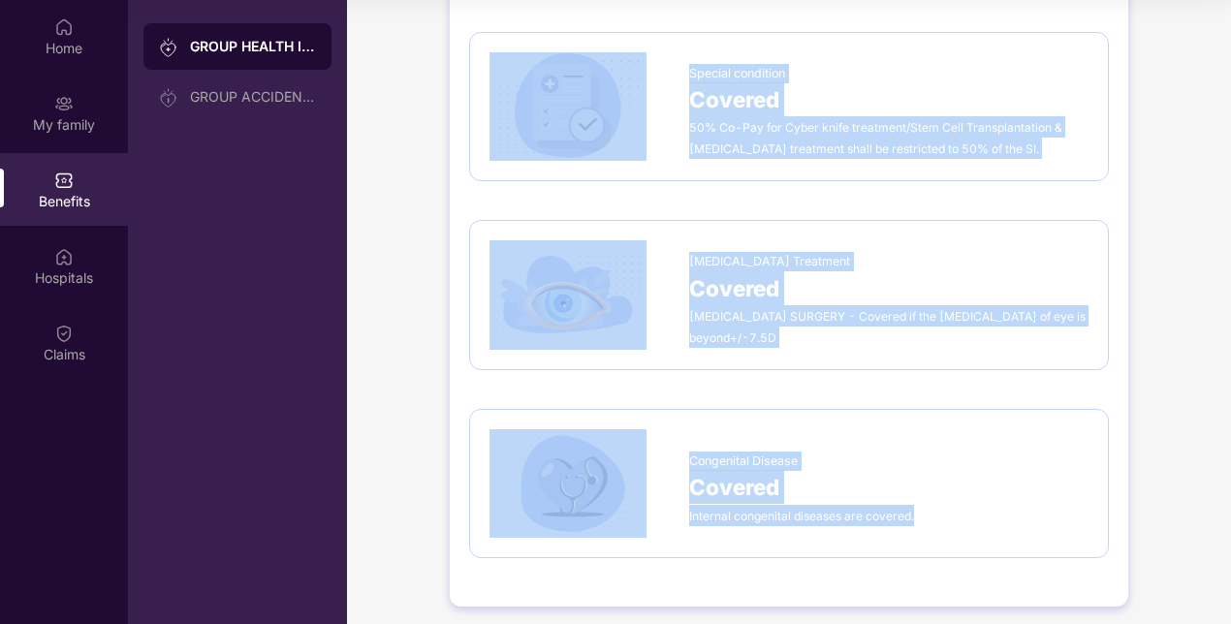
drag, startPoint x: 677, startPoint y: 326, endPoint x: 944, endPoint y: 510, distance: 324.9
copy div "Lor Ipsumdo ₹9,22,003 Sitametc, Adipis, Elitsedd, Eiusmod tem Incidi ut Labo Et…"
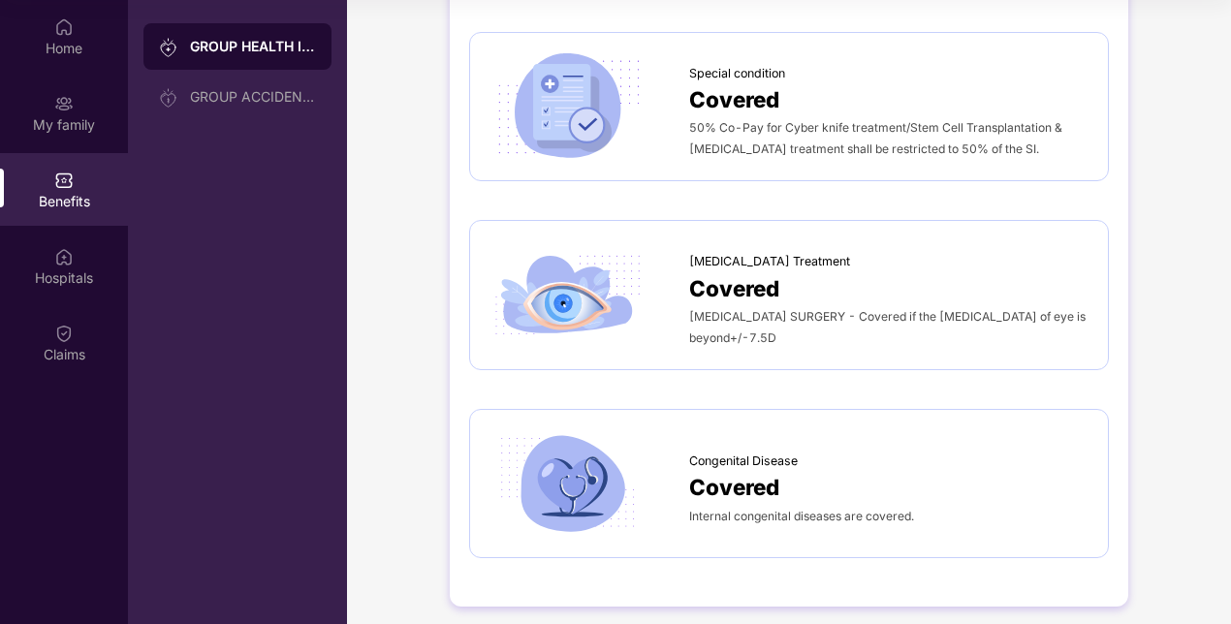
click at [804, 285] on div "Covered" at bounding box center [888, 288] width 399 height 34
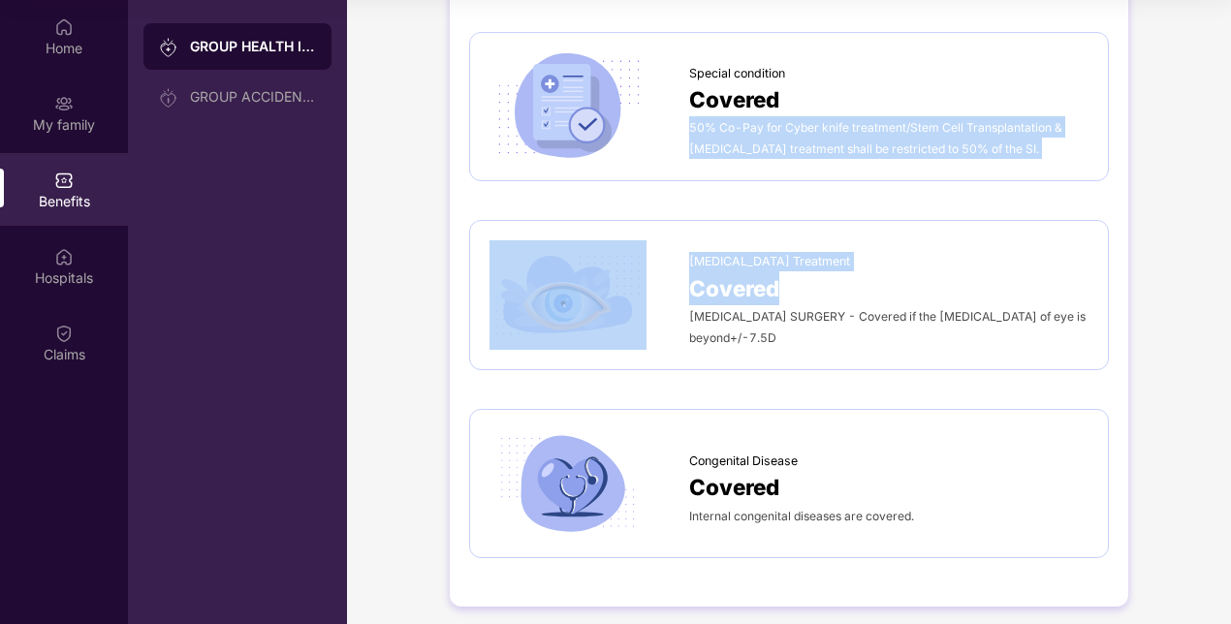
drag, startPoint x: 804, startPoint y: 285, endPoint x: 818, endPoint y: 138, distance: 148.1
click at [818, 138] on span "50% Co-Pay for Cyber knife treatment/Stem Cell Transplantation & [MEDICAL_DATA]…" at bounding box center [875, 138] width 373 height 36
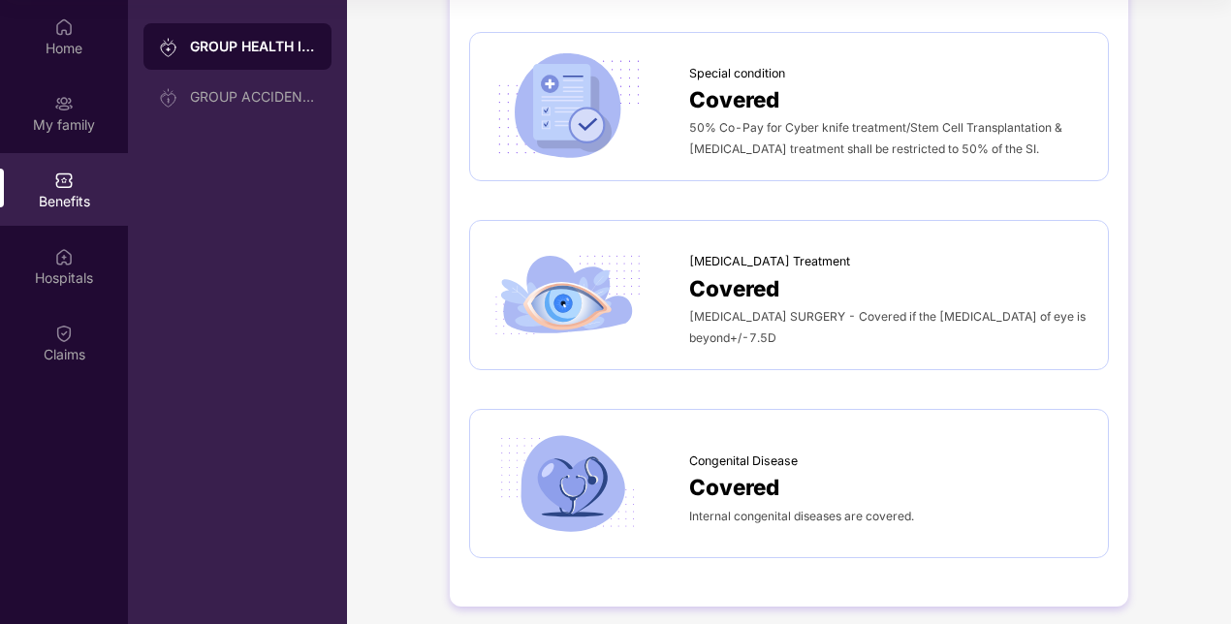
click at [721, 90] on span "Covered" at bounding box center [734, 99] width 90 height 34
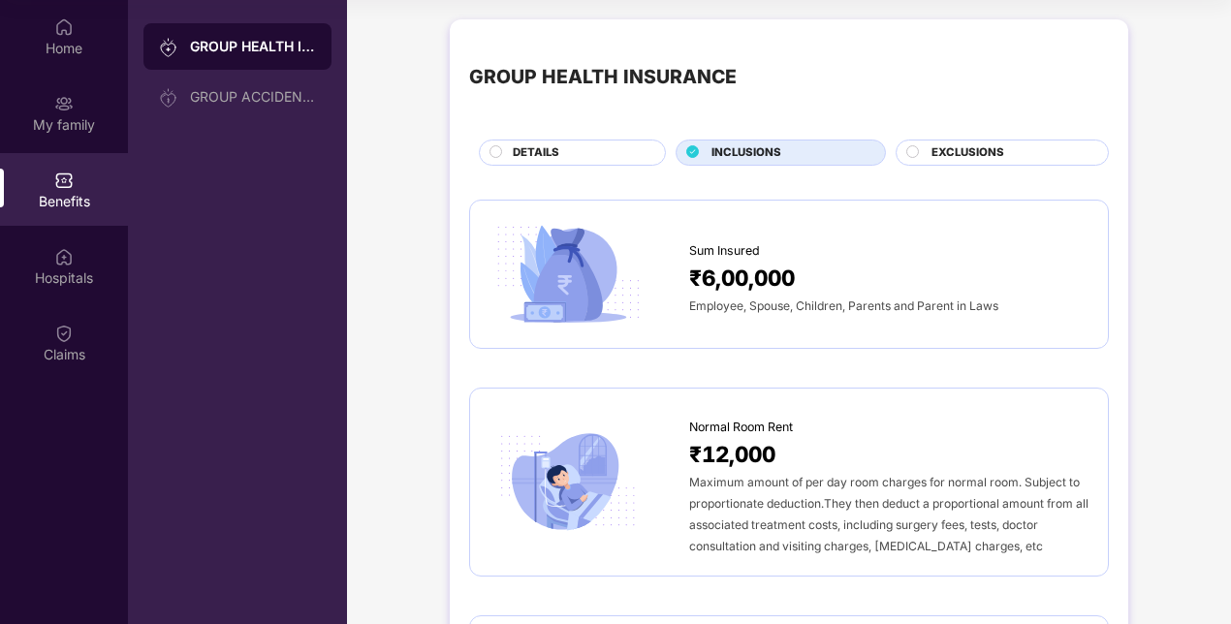
scroll to position [0, 0]
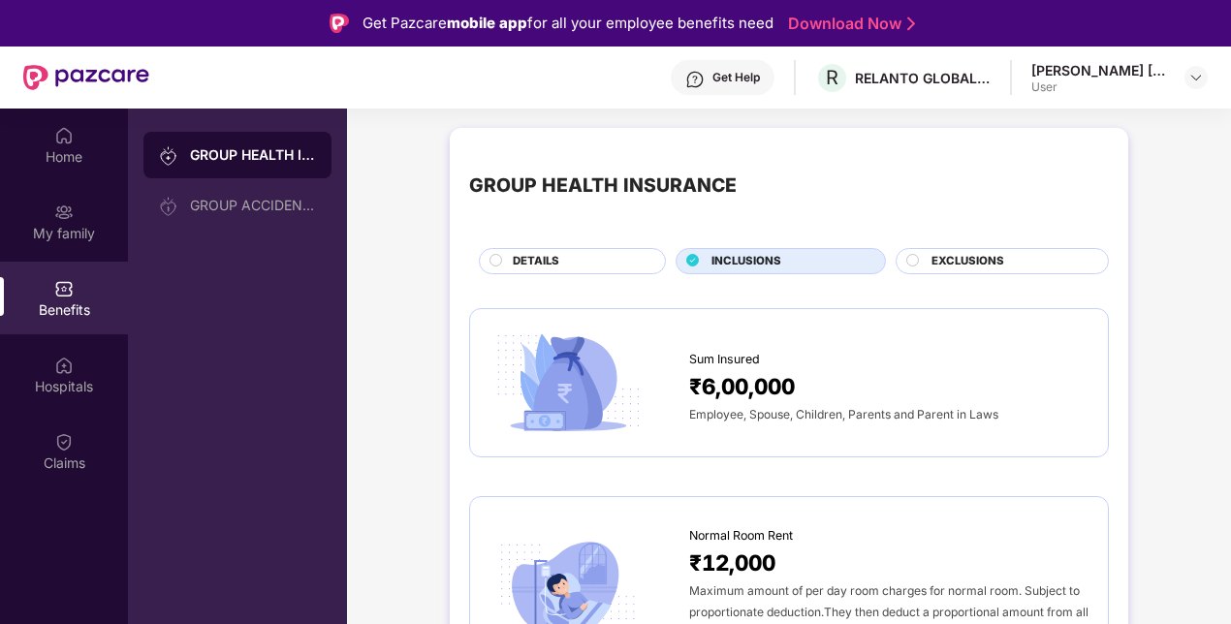
click at [955, 254] on span "EXCLUSIONS" at bounding box center [968, 261] width 73 height 17
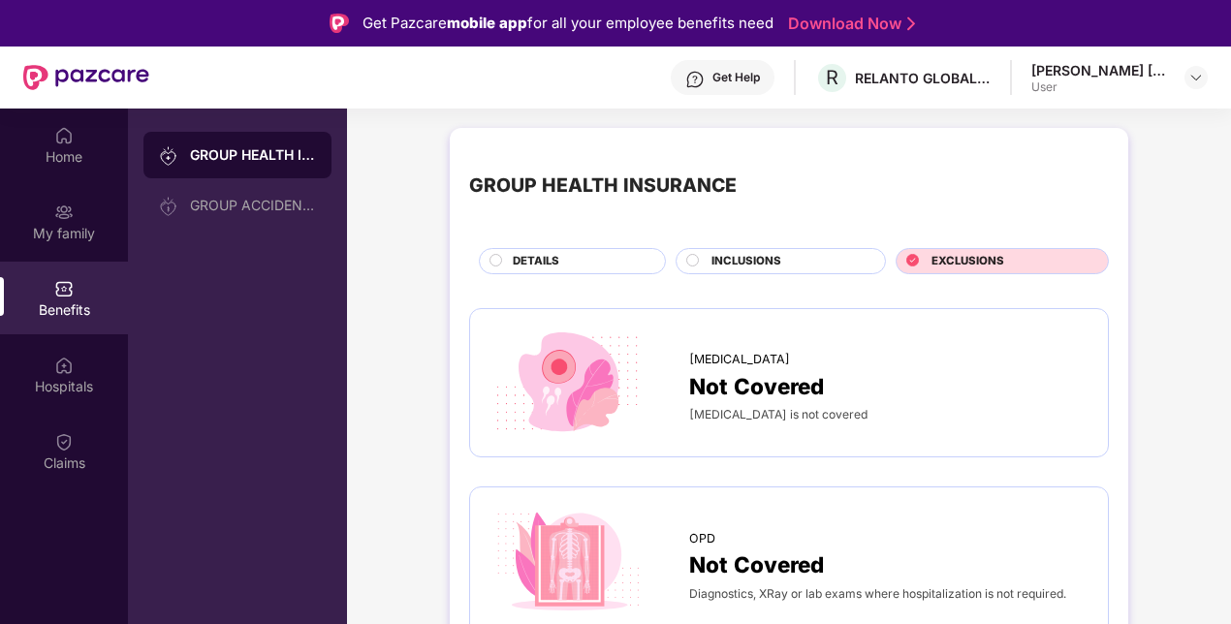
click at [681, 324] on div "[MEDICAL_DATA] Not Covered [MEDICAL_DATA] is not covered" at bounding box center [789, 383] width 640 height 150
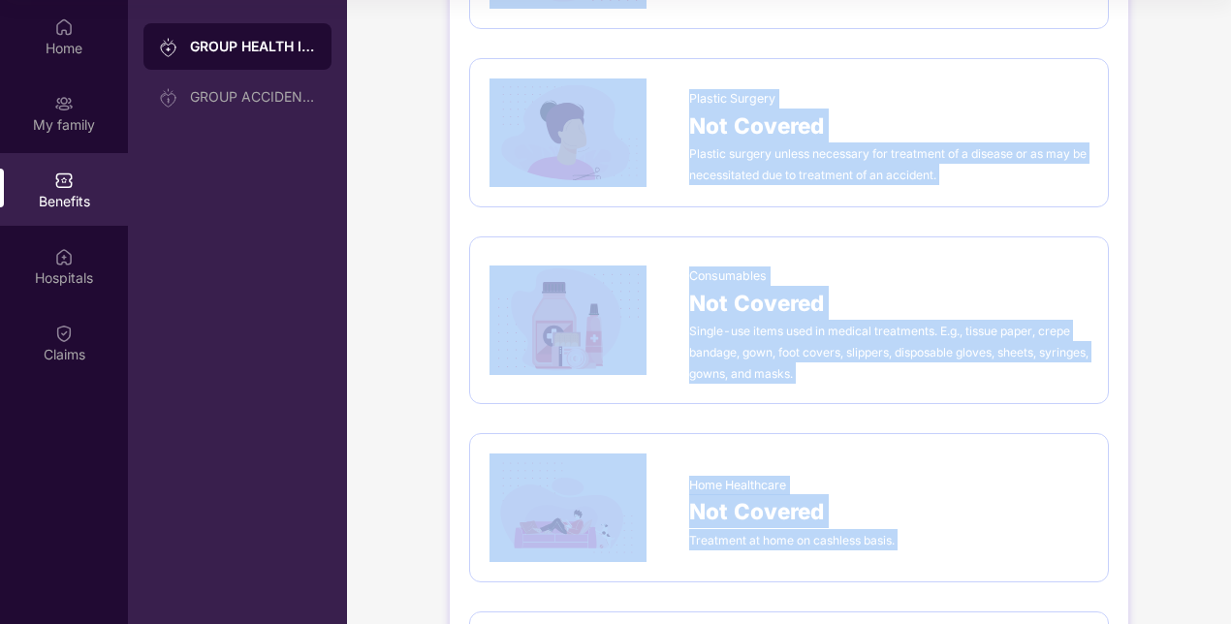
scroll to position [1423, 0]
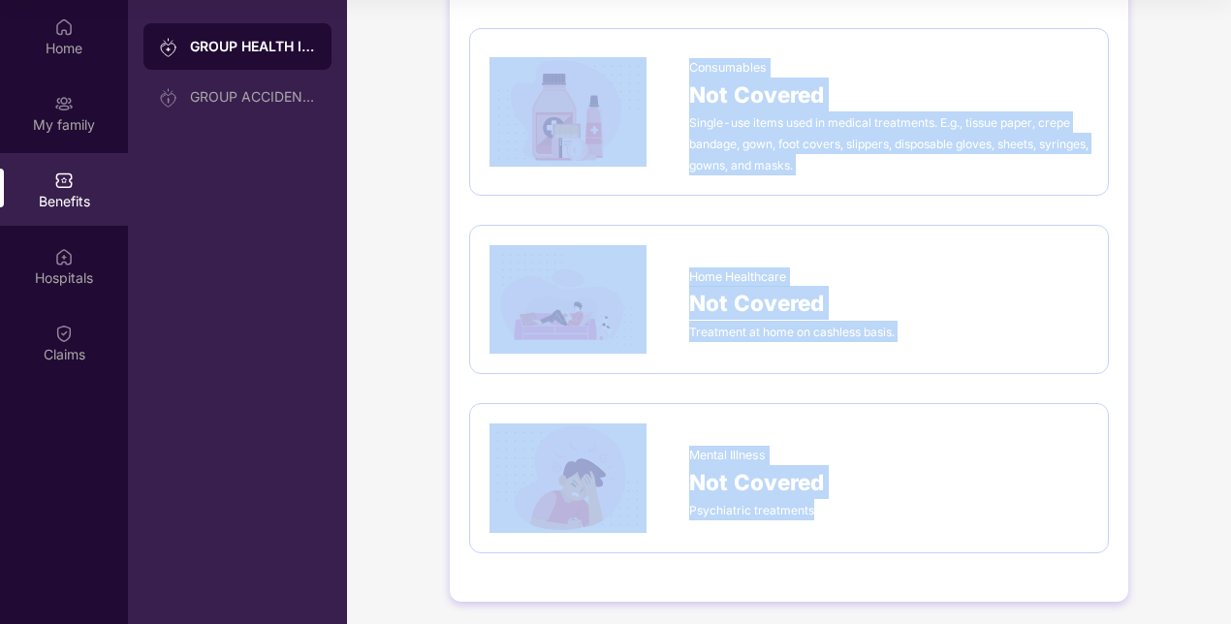
drag, startPoint x: 672, startPoint y: 340, endPoint x: 853, endPoint y: 516, distance: 252.3
copy div "[MEDICAL_DATA] Not Covered [MEDICAL_DATA] is not covered OPD Not Covered Diagno…"
